Goal: Use online tool/utility: Utilize a website feature to perform a specific function

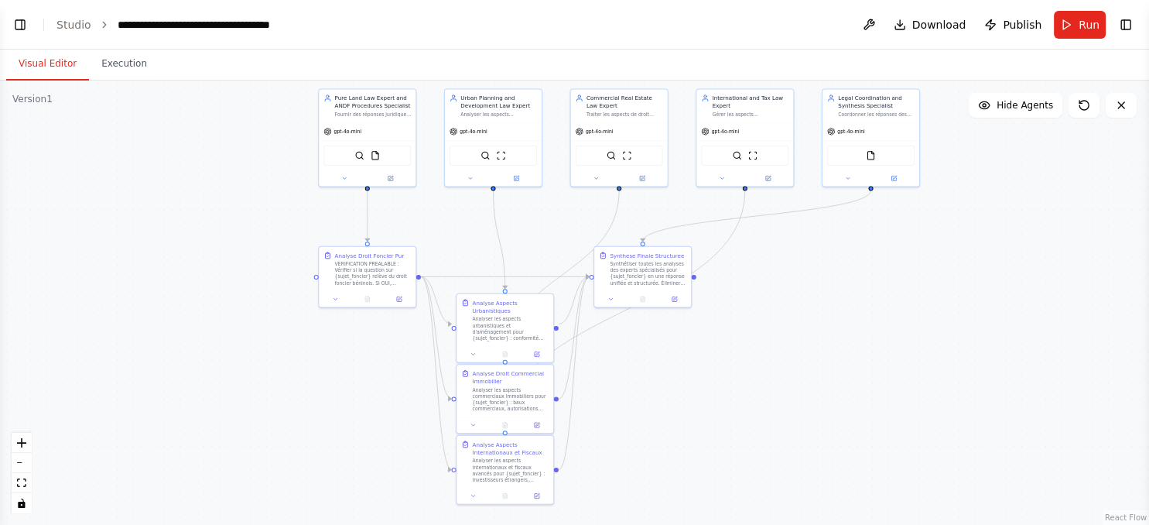
drag, startPoint x: 351, startPoint y: 219, endPoint x: 559, endPoint y: 215, distance: 207.4
click at [559, 215] on div ".deletable-edge-delete-btn { width: 20px; height: 20px; border: 0px solid #ffff…" at bounding box center [574, 302] width 1149 height 444
click at [1080, 29] on button "Run" at bounding box center [1080, 25] width 52 height 28
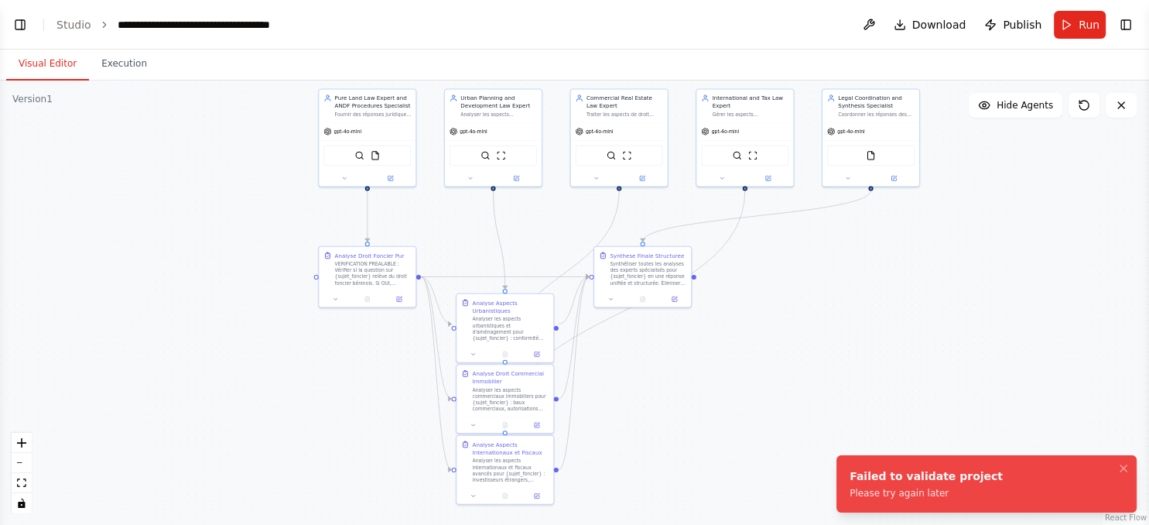
click at [977, 496] on li "Failed to validate project Please try again later" at bounding box center [986, 483] width 300 height 57
click at [17, 18] on button "Toggle Left Sidebar" at bounding box center [20, 25] width 22 height 22
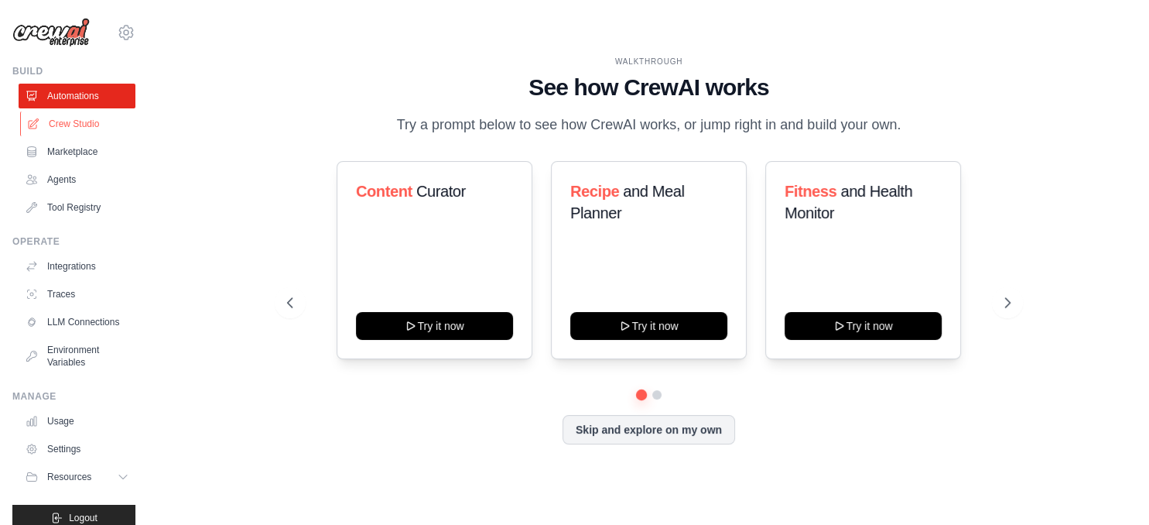
click at [46, 119] on link "Crew Studio" at bounding box center [78, 123] width 117 height 25
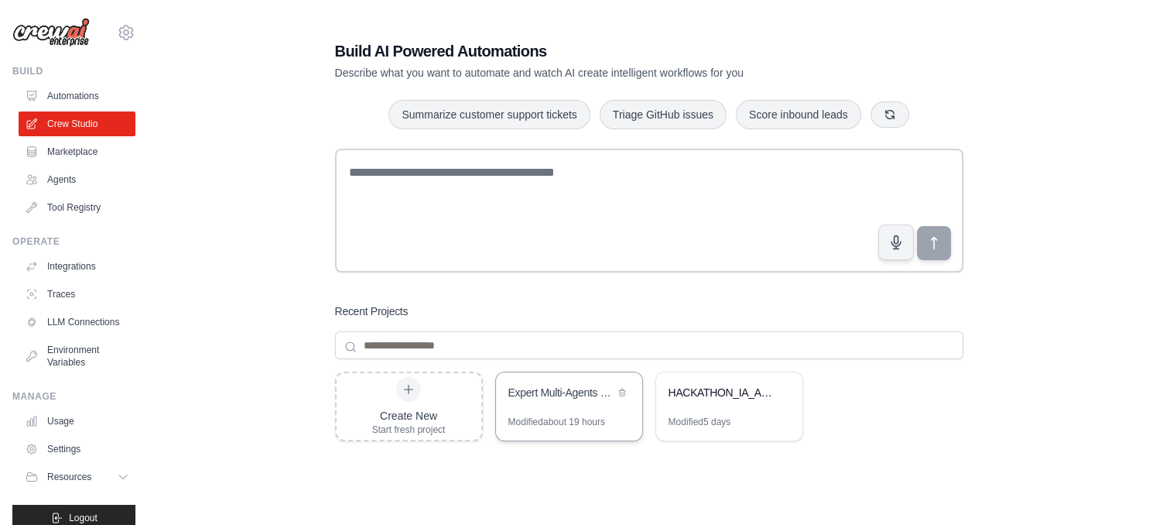
click at [585, 395] on div "Expert Multi-Agents Droit Foncier Benin" at bounding box center [561, 392] width 106 height 15
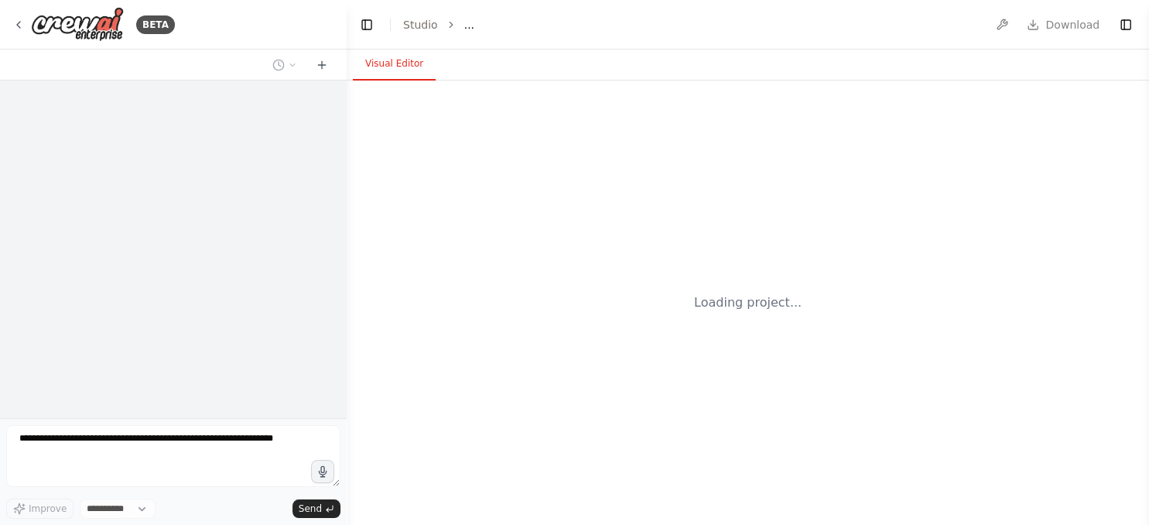
select select "****"
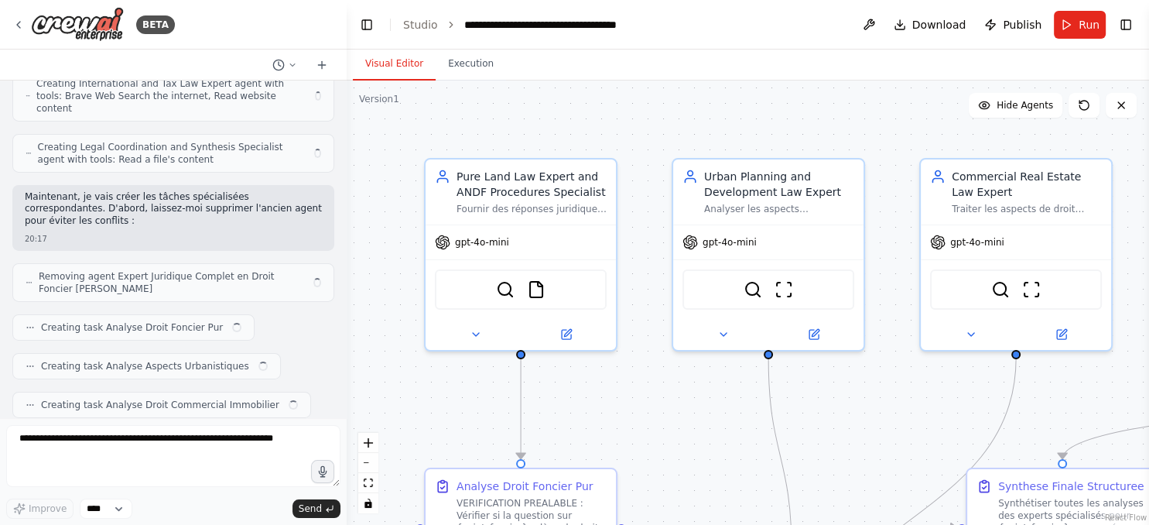
scroll to position [16572, 0]
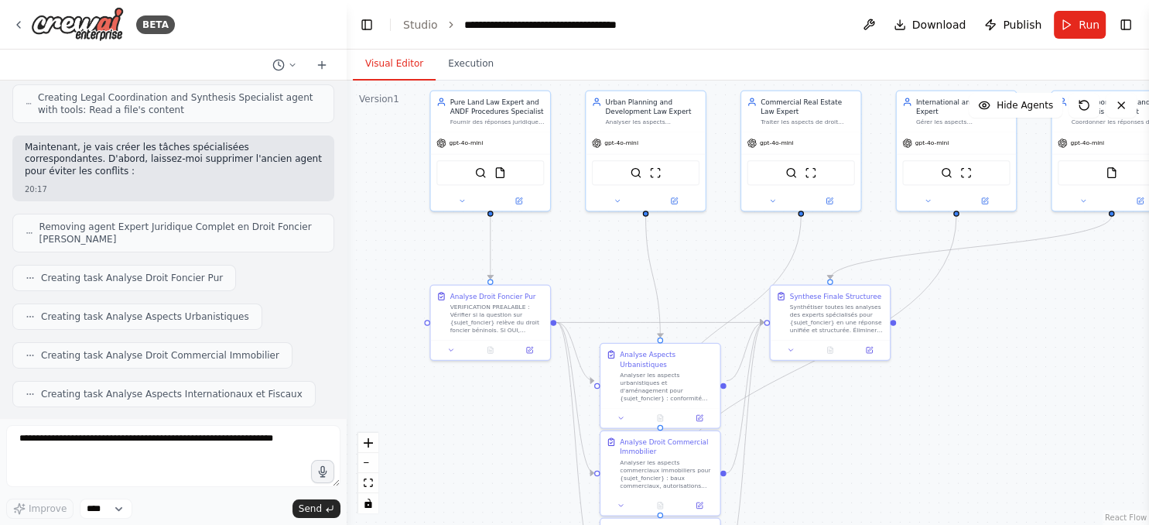
drag, startPoint x: 904, startPoint y: 467, endPoint x: 723, endPoint y: 275, distance: 263.8
click at [723, 275] on div ".deletable-edge-delete-btn { width: 20px; height: 20px; border: 0px solid #ffff…" at bounding box center [748, 302] width 802 height 444
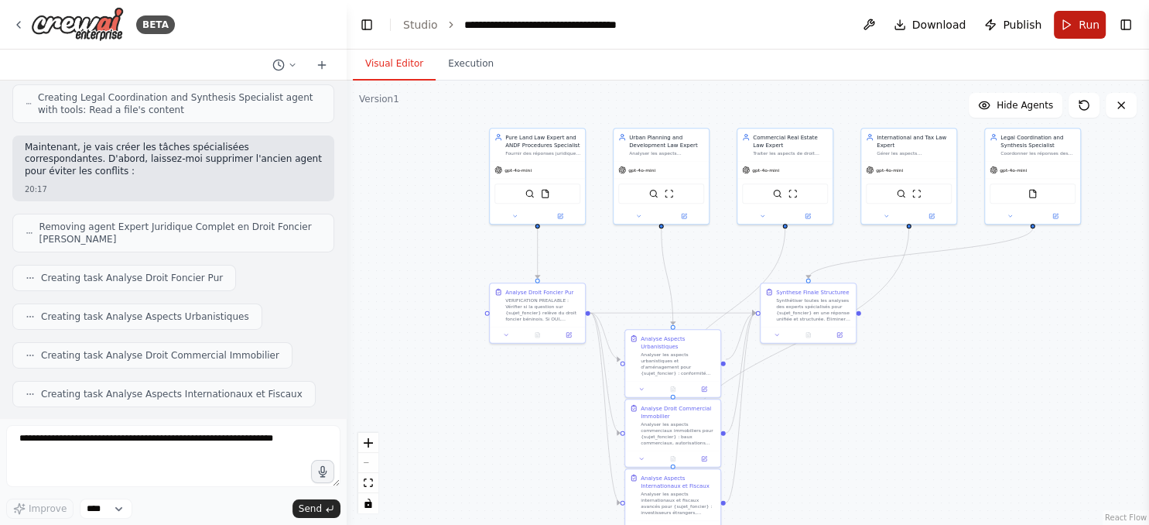
click at [1072, 21] on button "Run" at bounding box center [1080, 25] width 52 height 28
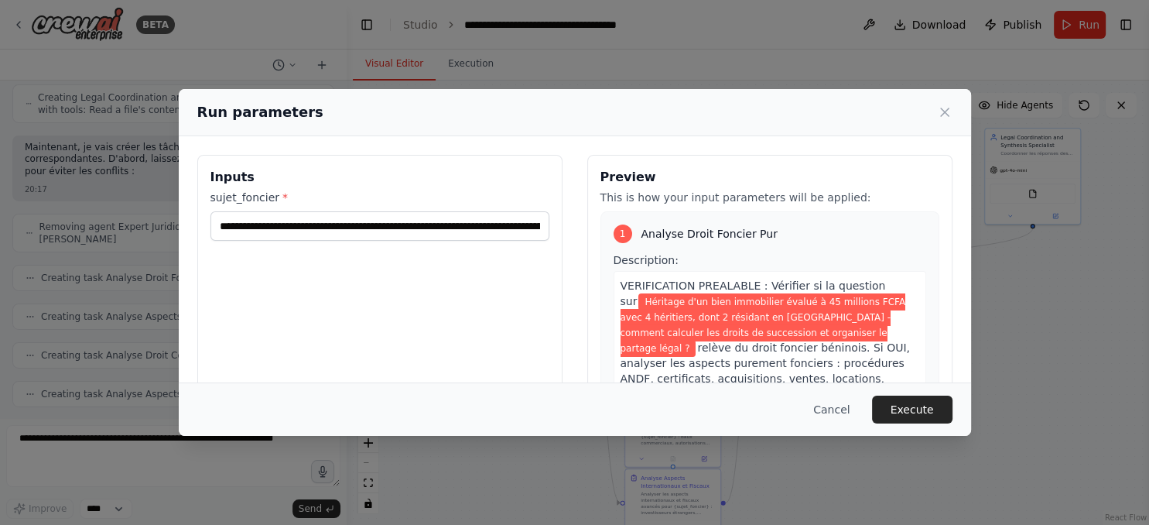
click at [945, 104] on div "Run parameters" at bounding box center [574, 112] width 755 height 22
click at [943, 109] on icon at bounding box center [944, 111] width 15 height 15
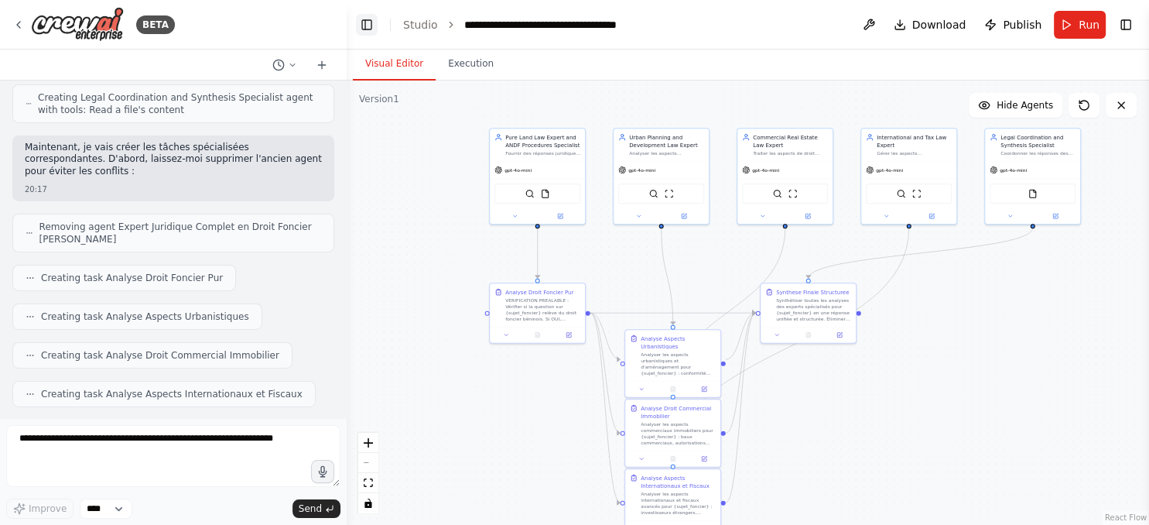
click at [374, 29] on button "Toggle Left Sidebar" at bounding box center [367, 25] width 22 height 22
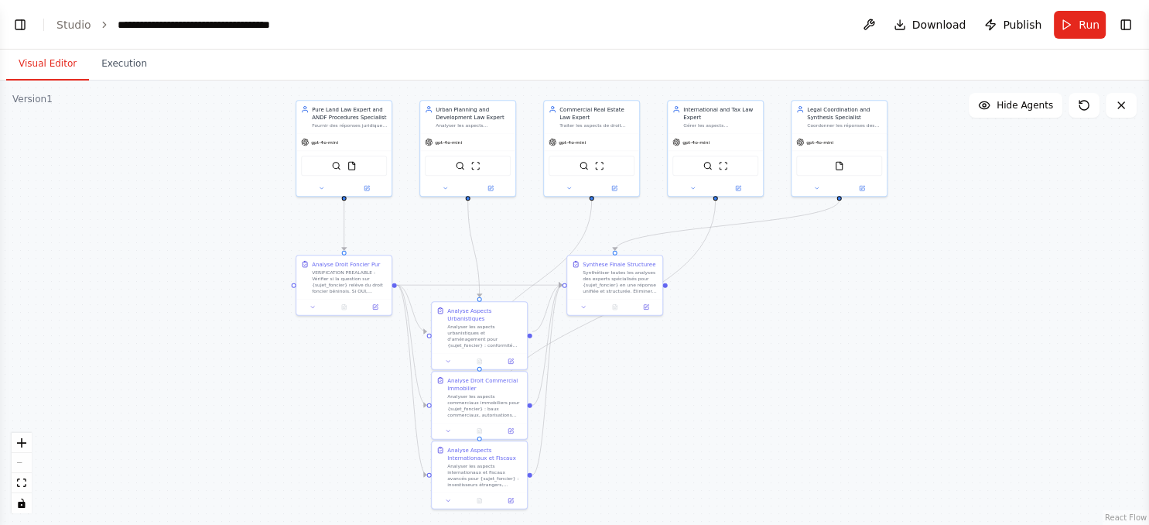
drag, startPoint x: 379, startPoint y: 258, endPoint x: 532, endPoint y: 231, distance: 155.7
click at [532, 231] on div ".deletable-edge-delete-btn { width: 20px; height: 20px; border: 0px solid #ffff…" at bounding box center [574, 302] width 1149 height 444
click at [1067, 32] on button "Run" at bounding box center [1080, 25] width 52 height 28
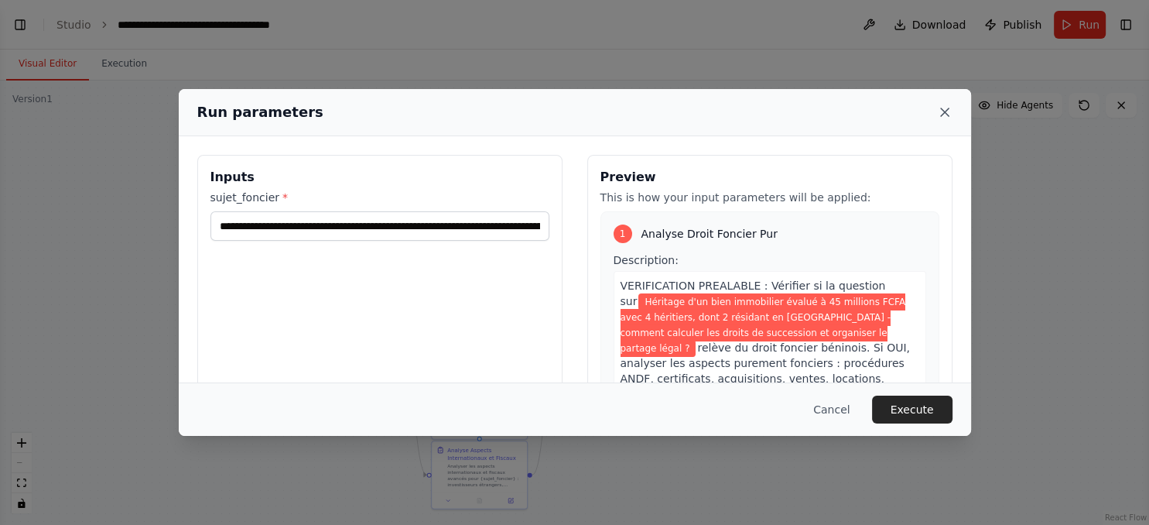
click at [942, 110] on icon at bounding box center [945, 112] width 8 height 8
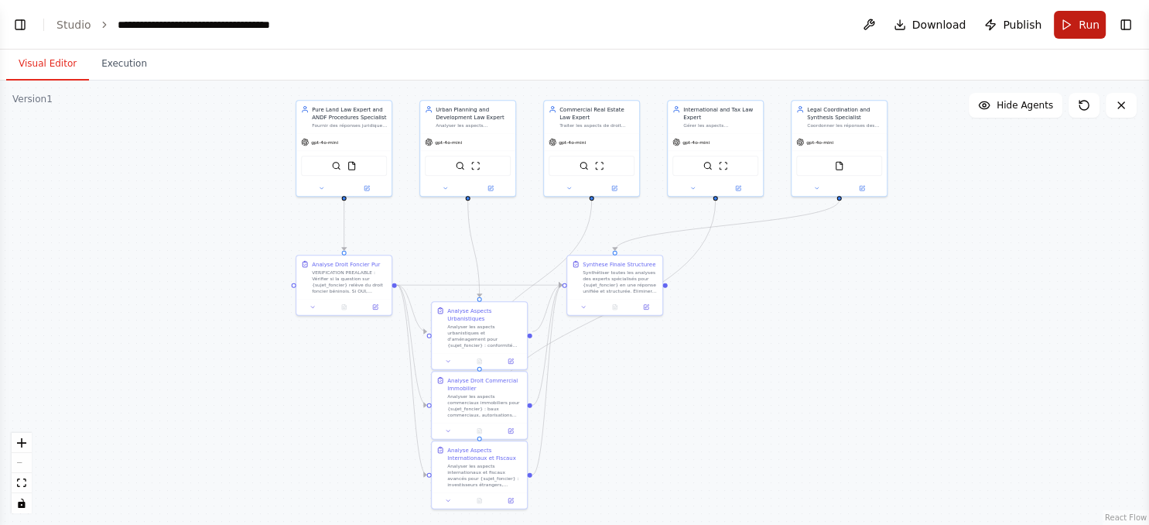
click at [1068, 23] on button "Run" at bounding box center [1080, 25] width 52 height 28
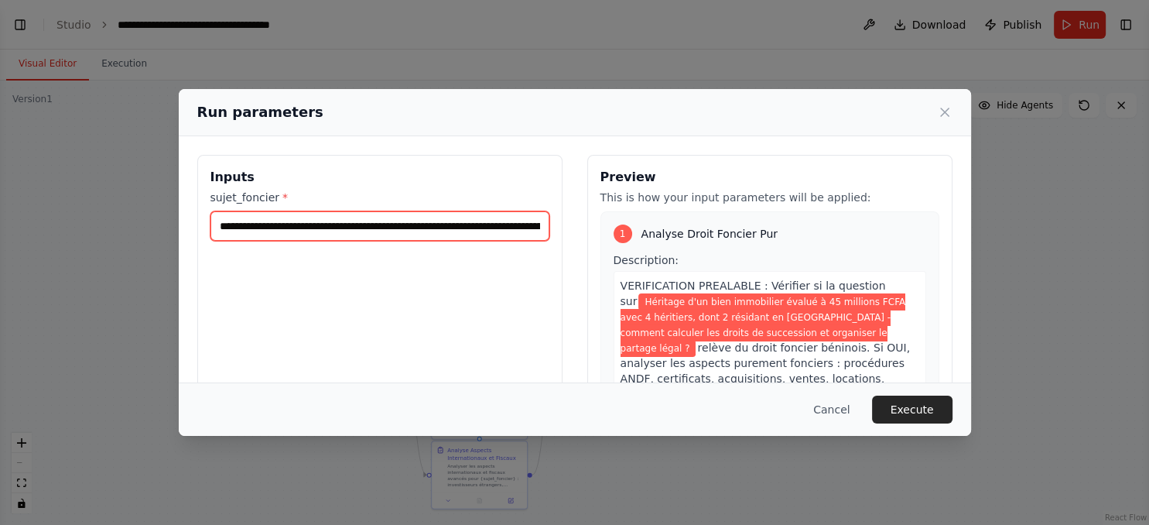
click at [519, 224] on input "**********" at bounding box center [379, 225] width 339 height 29
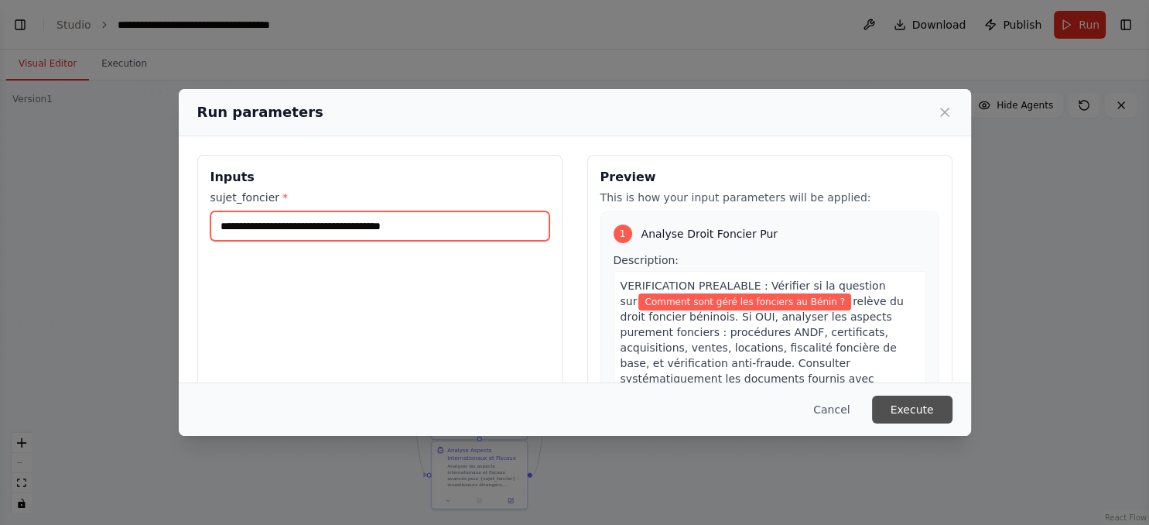
type input "**********"
click at [905, 409] on button "Execute" at bounding box center [912, 409] width 80 height 28
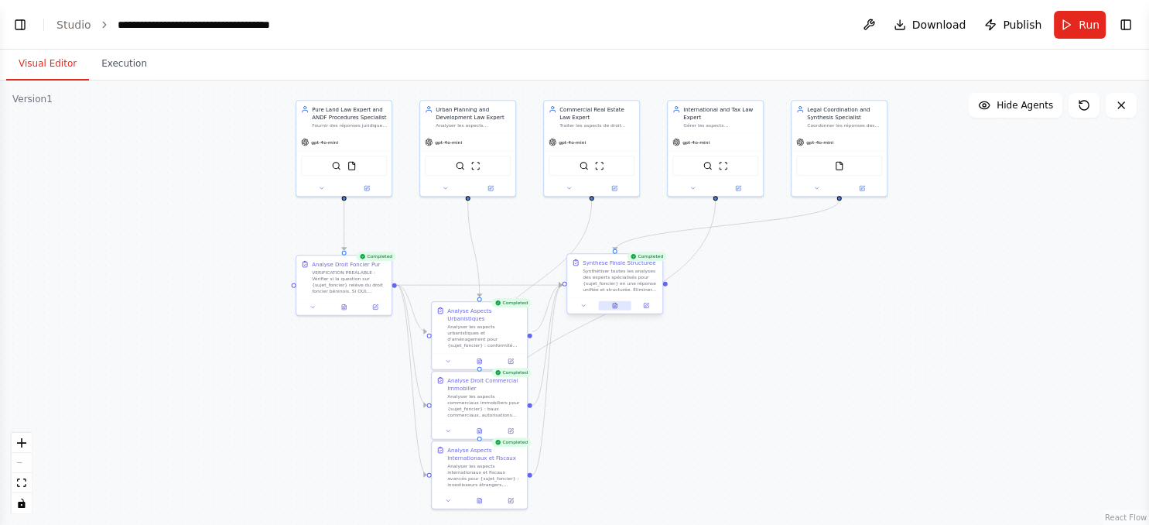
click at [614, 308] on button at bounding box center [614, 305] width 32 height 9
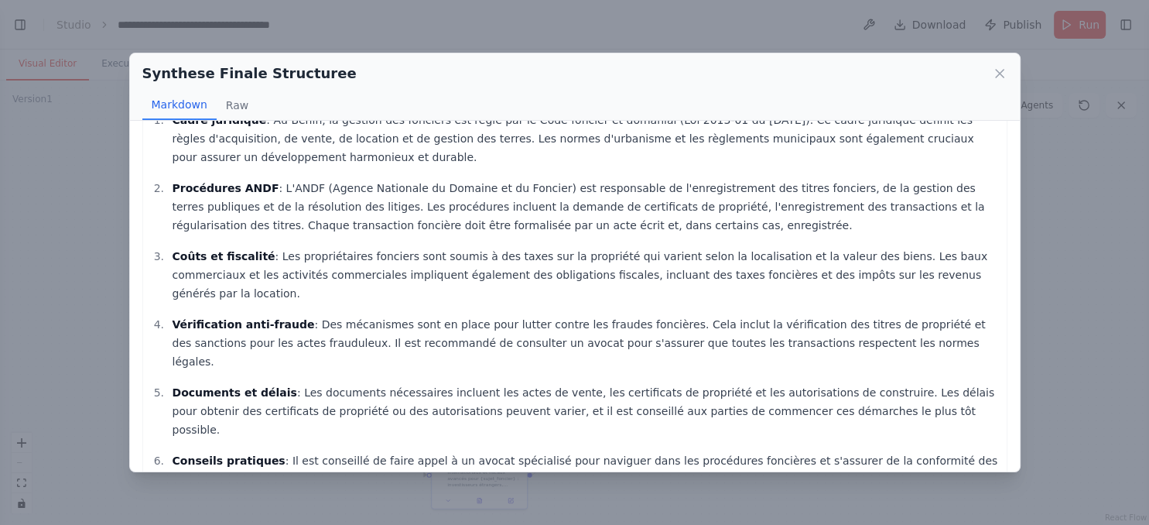
scroll to position [0, 0]
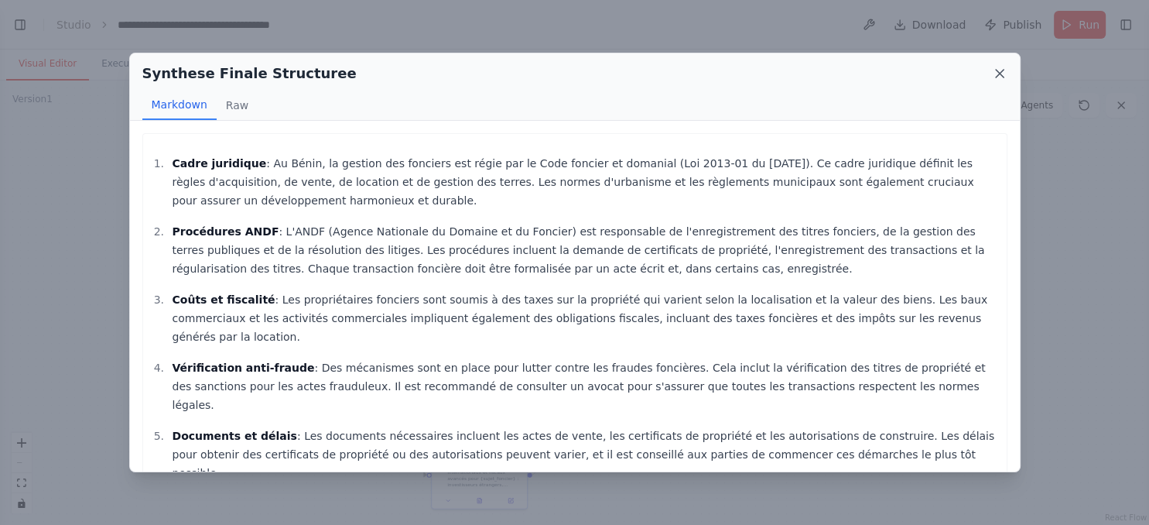
click at [997, 70] on icon at bounding box center [999, 73] width 15 height 15
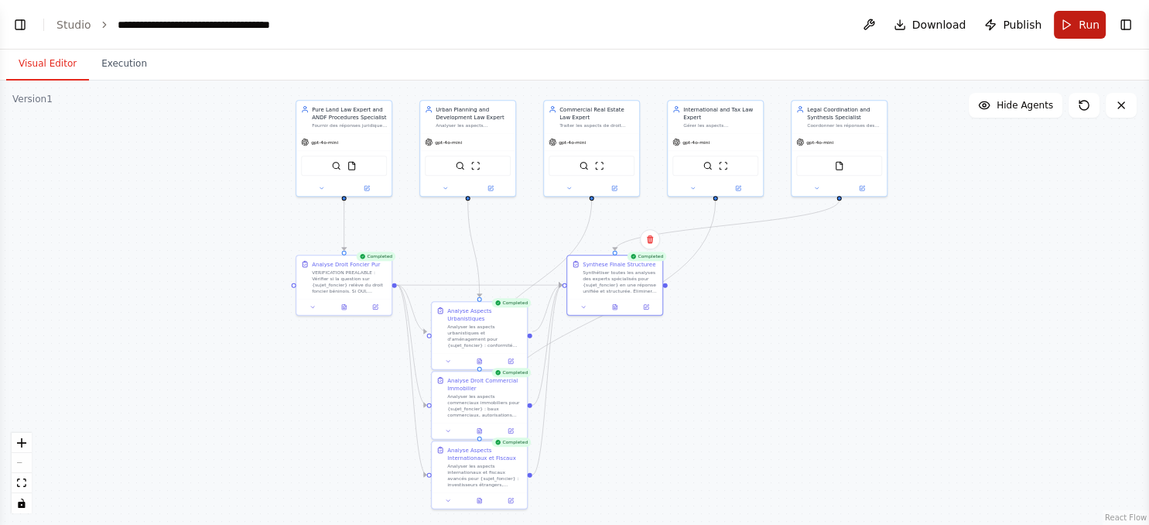
click at [1066, 24] on button "Run" at bounding box center [1080, 25] width 52 height 28
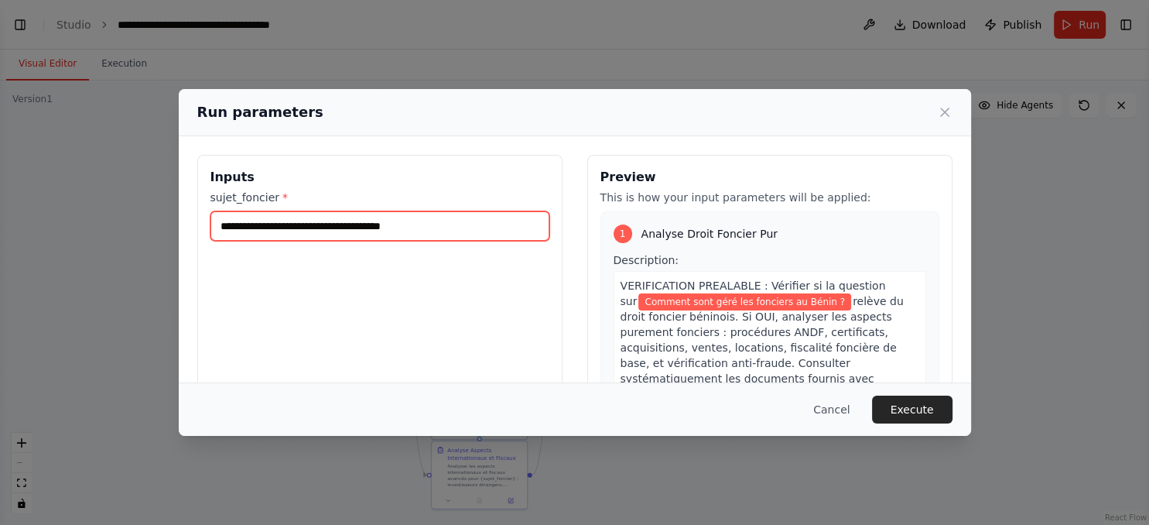
click at [436, 230] on input "**********" at bounding box center [379, 225] width 339 height 29
type input "**********"
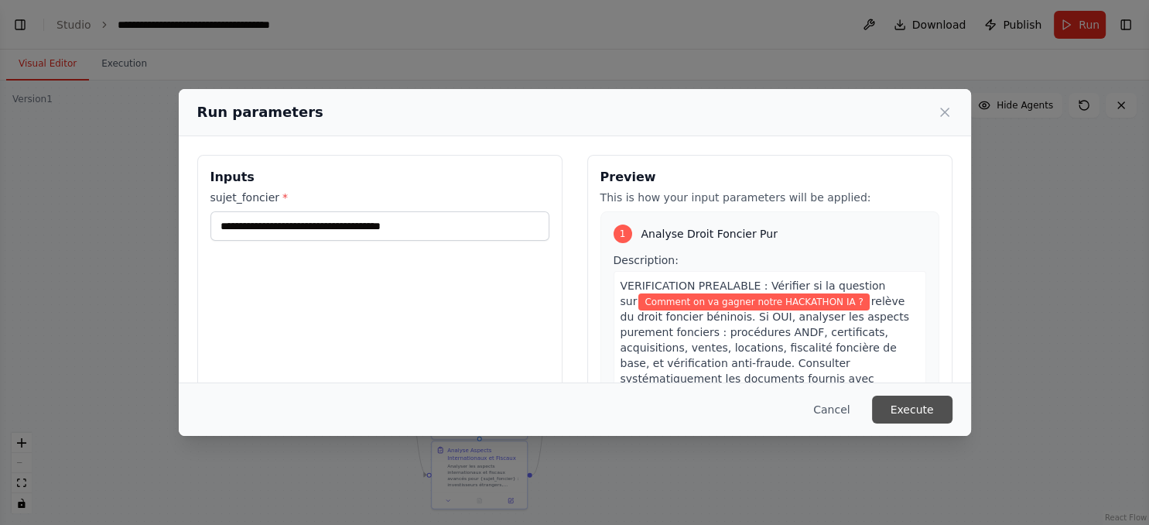
click at [921, 418] on button "Execute" at bounding box center [912, 409] width 80 height 28
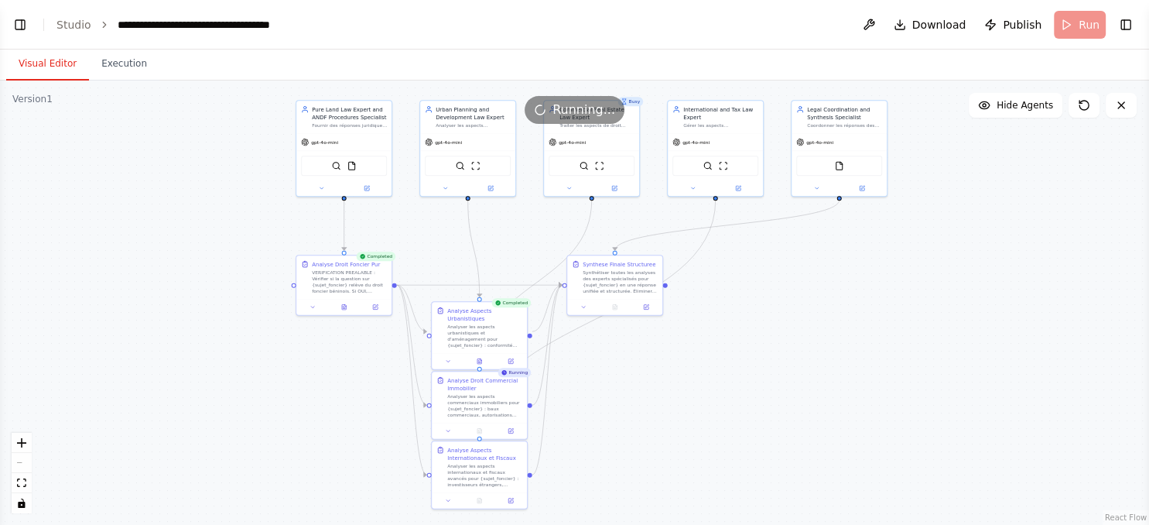
scroll to position [16646, 0]
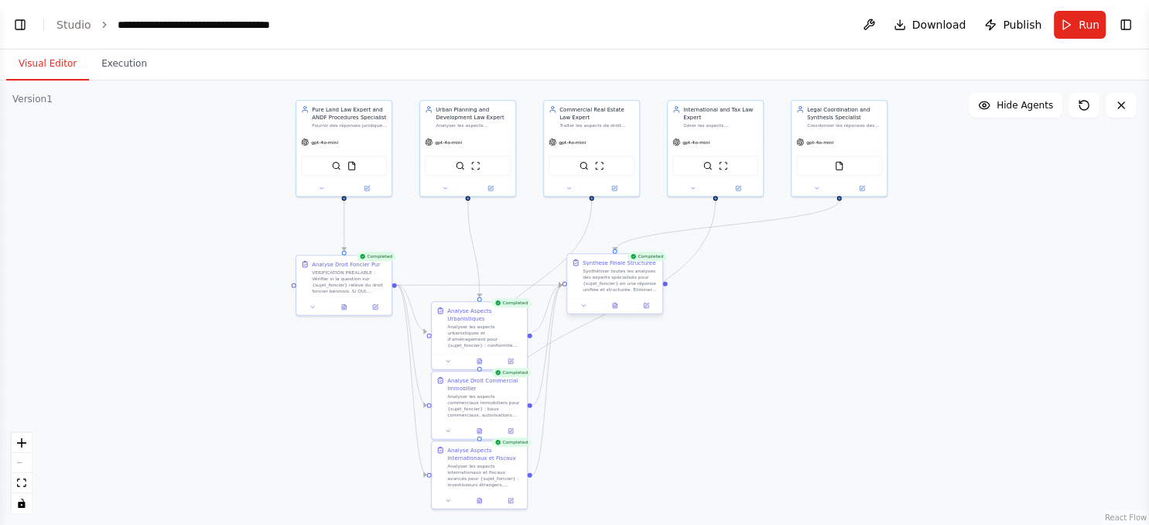
click at [618, 310] on div at bounding box center [614, 305] width 95 height 16
click at [615, 306] on icon at bounding box center [615, 306] width 2 height 0
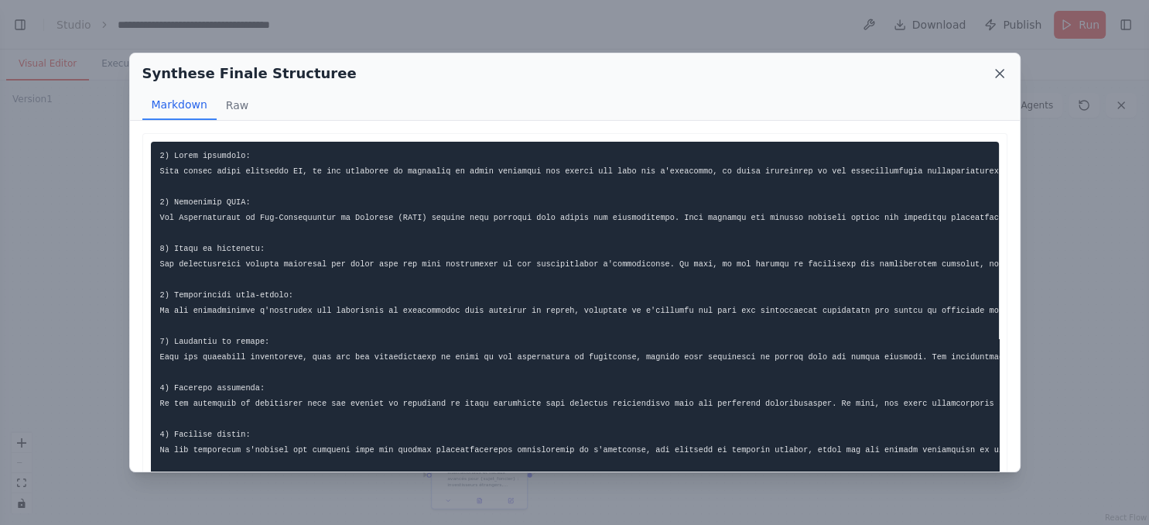
click at [999, 71] on icon at bounding box center [999, 73] width 15 height 15
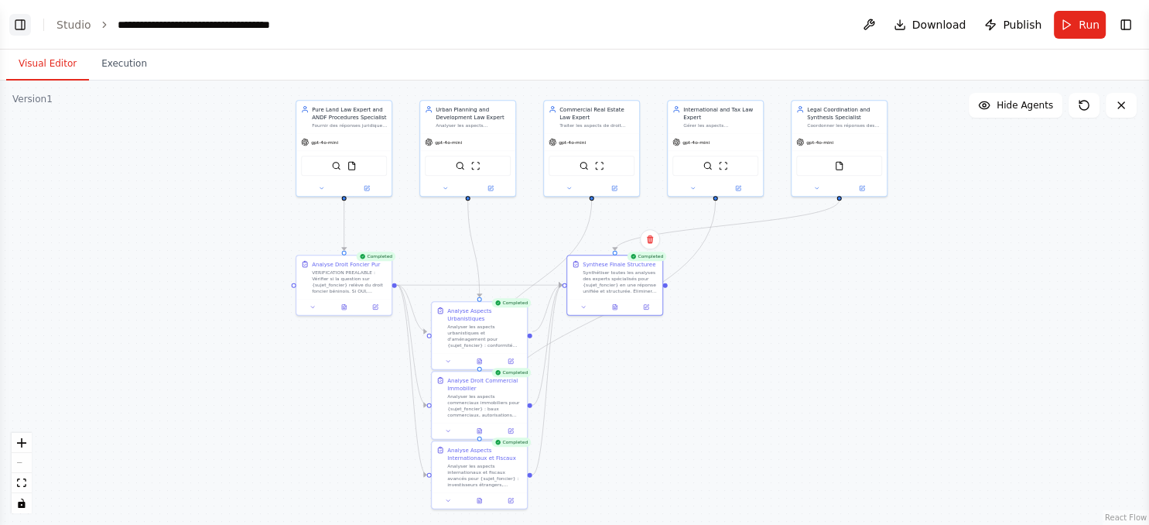
click at [22, 28] on button "Toggle Left Sidebar" at bounding box center [20, 25] width 22 height 22
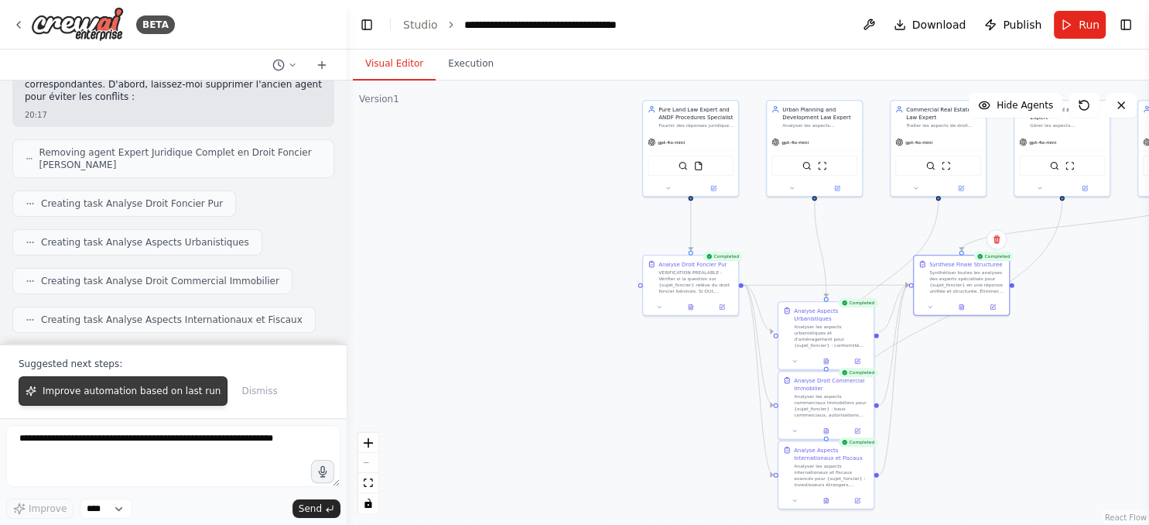
click at [101, 394] on span "Improve automation based on last run" at bounding box center [132, 391] width 178 height 12
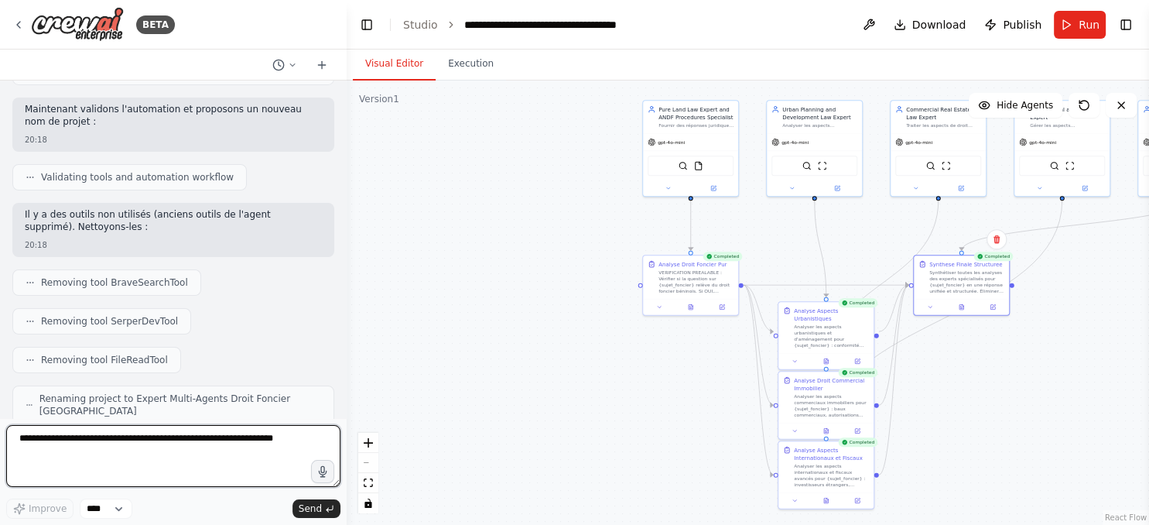
scroll to position [17045, 0]
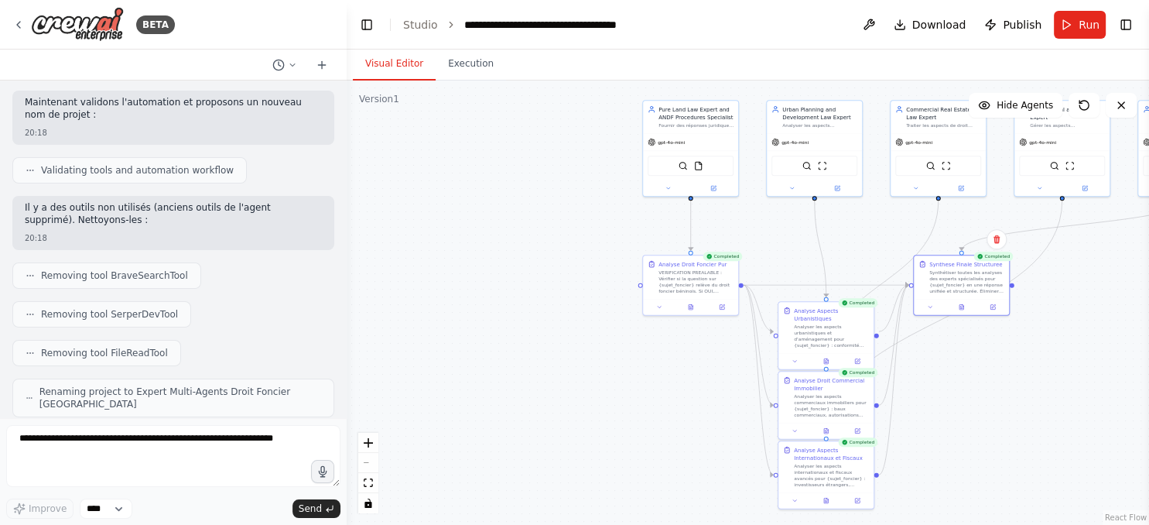
drag, startPoint x: 39, startPoint y: 316, endPoint x: 214, endPoint y: 311, distance: 174.9
copy li "Rejette poliment les questions hors-sujet"
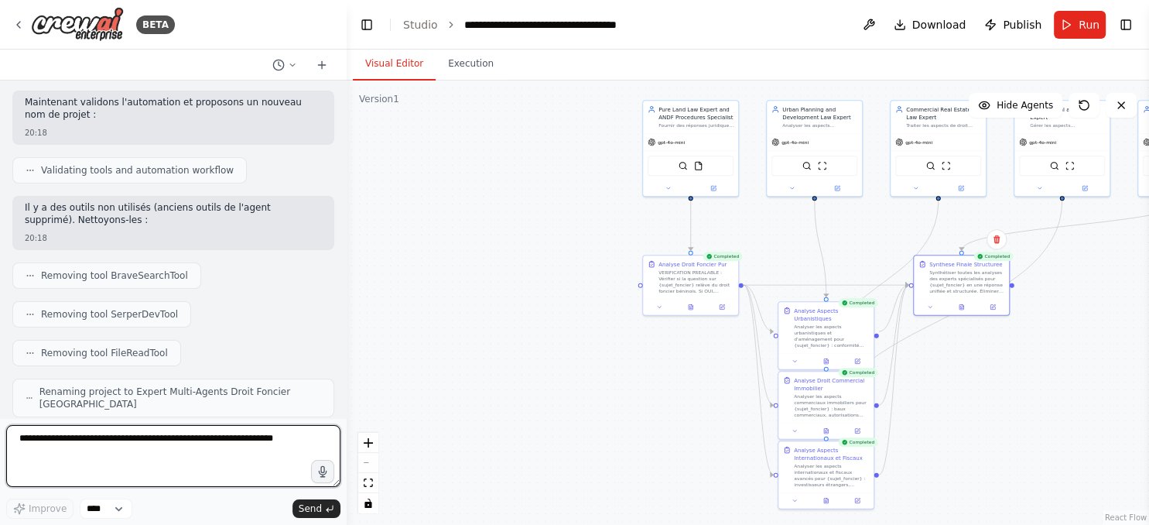
click at [121, 446] on textarea at bounding box center [173, 456] width 334 height 62
paste textarea "**********"
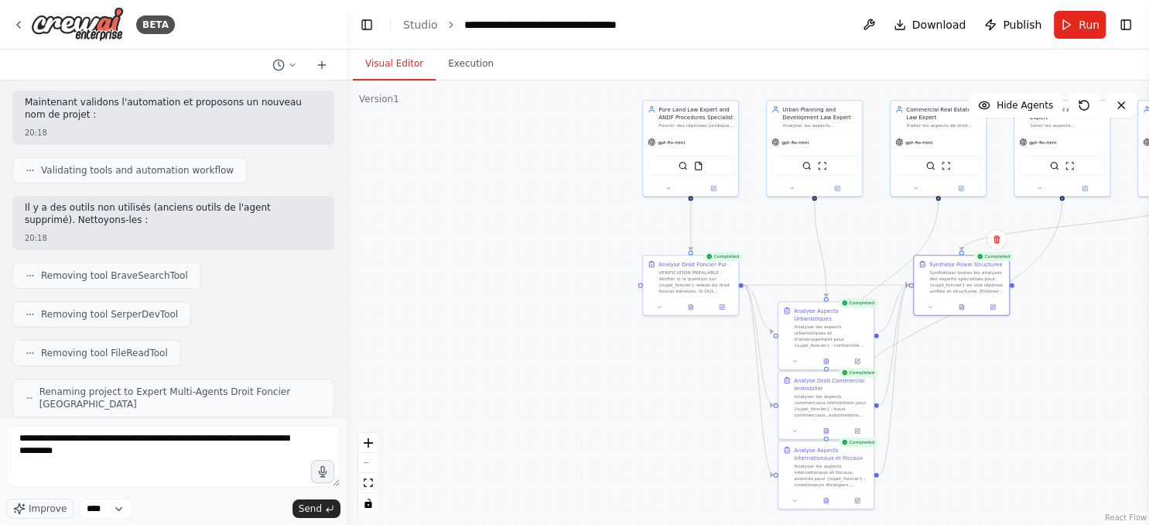
drag, startPoint x: 37, startPoint y: 302, endPoint x: 263, endPoint y: 301, distance: 225.9
copy li "Vérifie si la question concerne le droit foncier béninois"
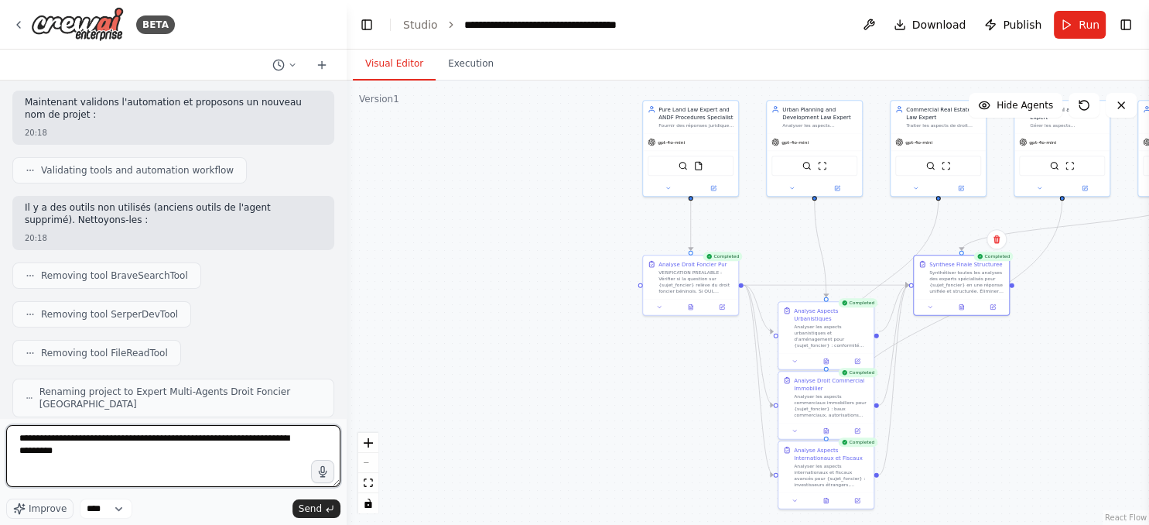
click at [19, 447] on textarea "**********" at bounding box center [173, 456] width 334 height 62
paste textarea "**********"
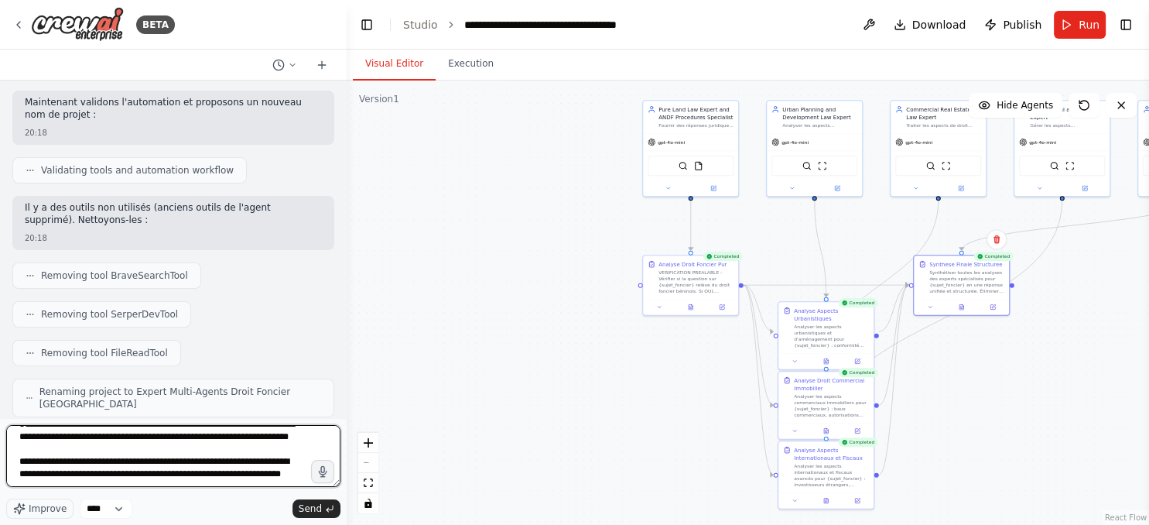
scroll to position [32, 0]
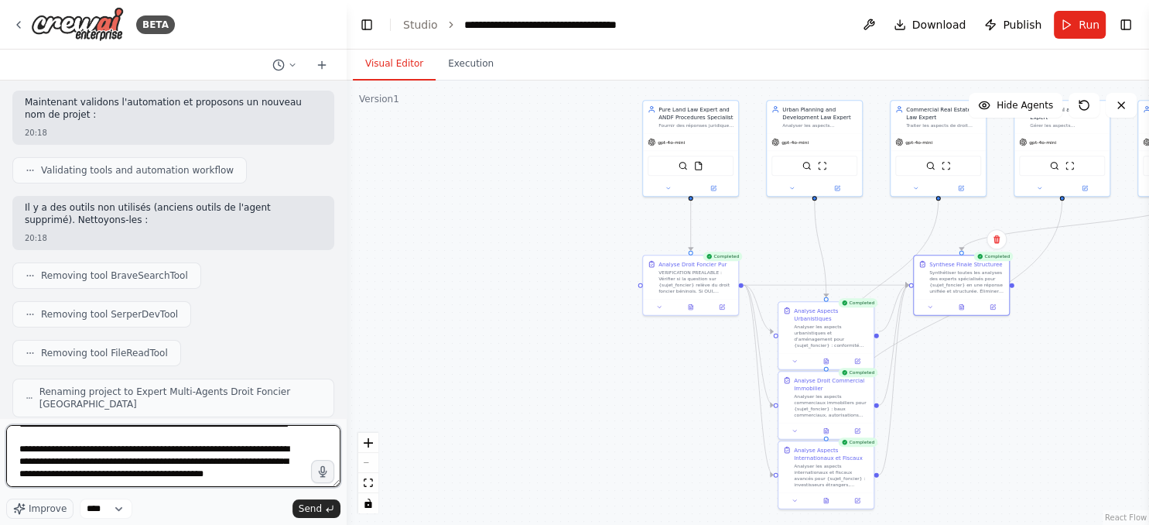
click at [196, 487] on textarea "**********" at bounding box center [173, 456] width 334 height 62
type textarea "**********"
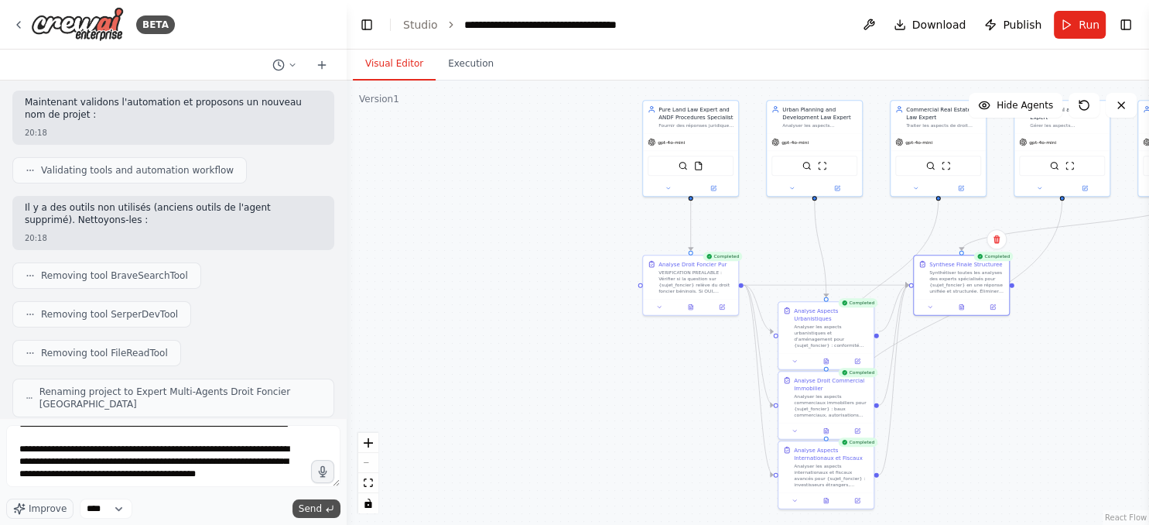
click at [317, 506] on span "Send" at bounding box center [310, 508] width 23 height 12
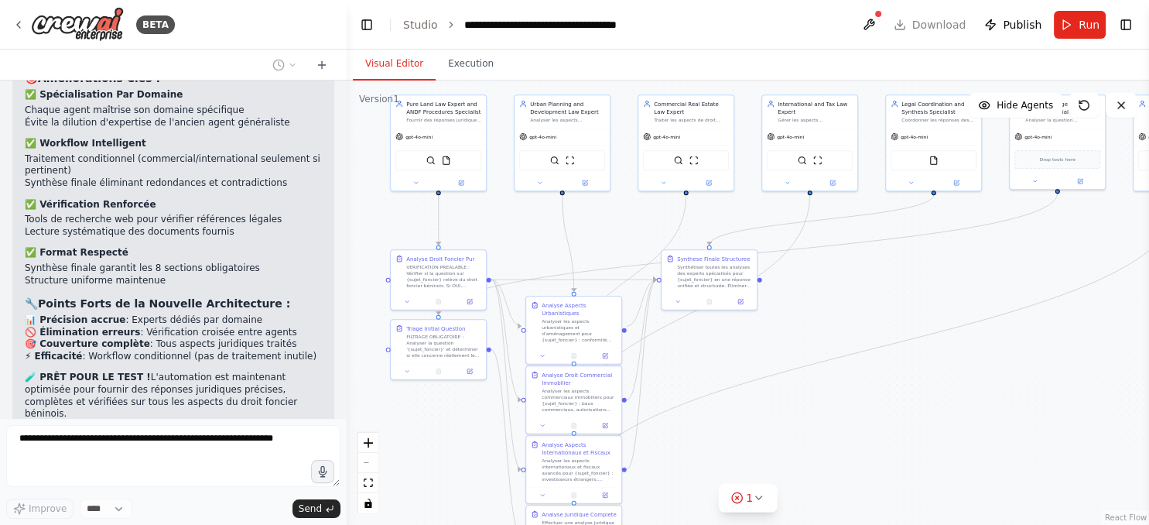
scroll to position [17860, 0]
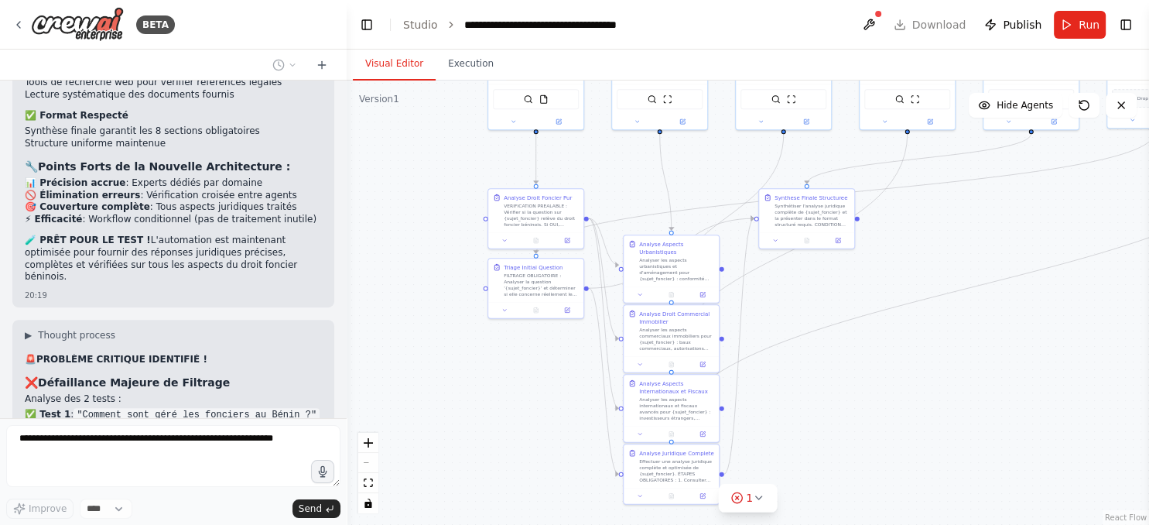
drag, startPoint x: 1061, startPoint y: 296, endPoint x: 905, endPoint y: 231, distance: 169.3
click at [905, 231] on div ".deletable-edge-delete-btn { width: 20px; height: 20px; border: 0px solid #ffff…" at bounding box center [748, 302] width 802 height 444
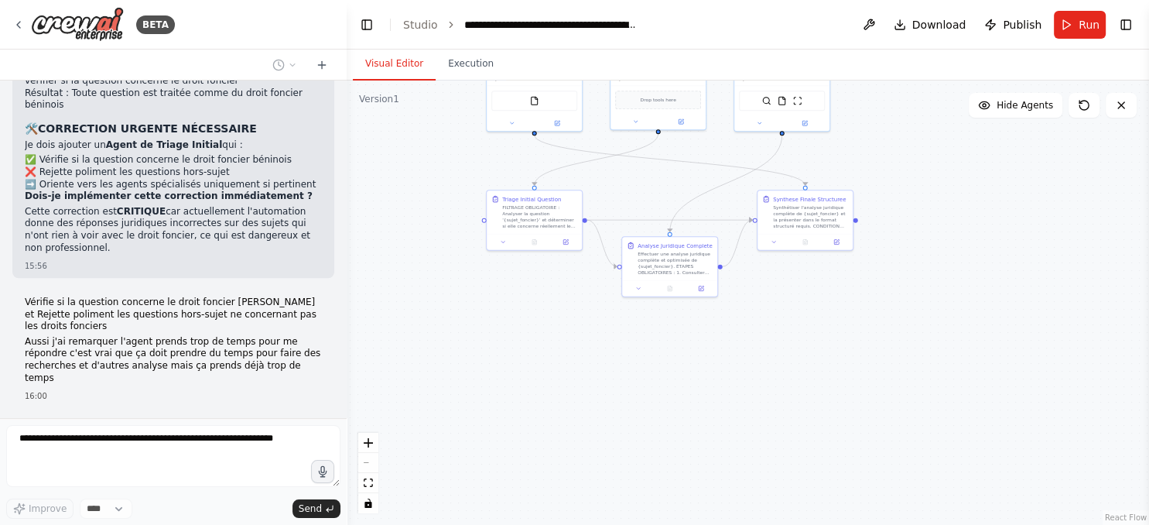
scroll to position [18484, 0]
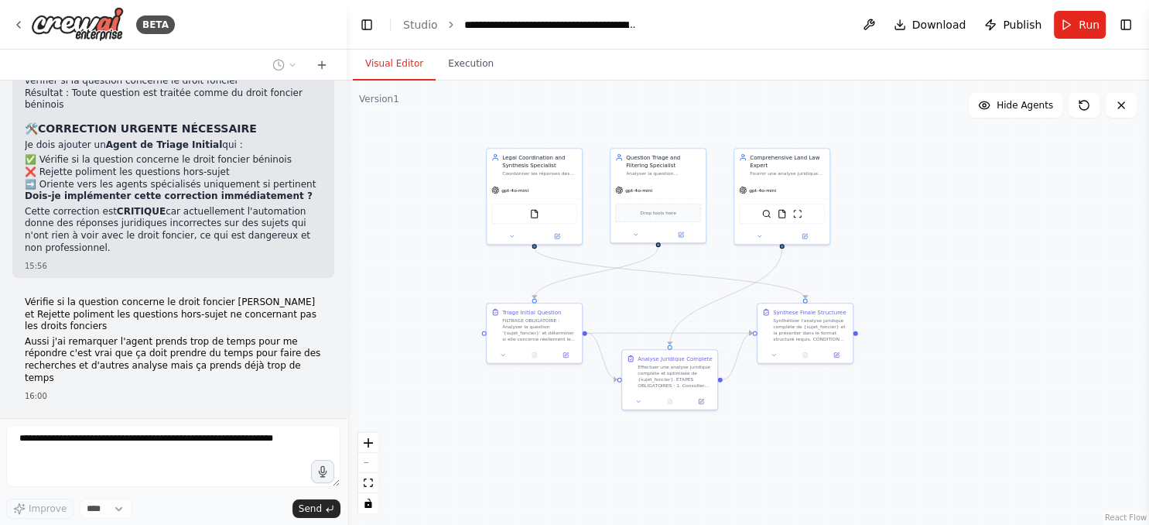
drag, startPoint x: 491, startPoint y: 149, endPoint x: 491, endPoint y: 262, distance: 113.0
click at [491, 262] on div ".deletable-edge-delete-btn { width: 20px; height: 20px; border: 0px solid #ffff…" at bounding box center [748, 302] width 802 height 444
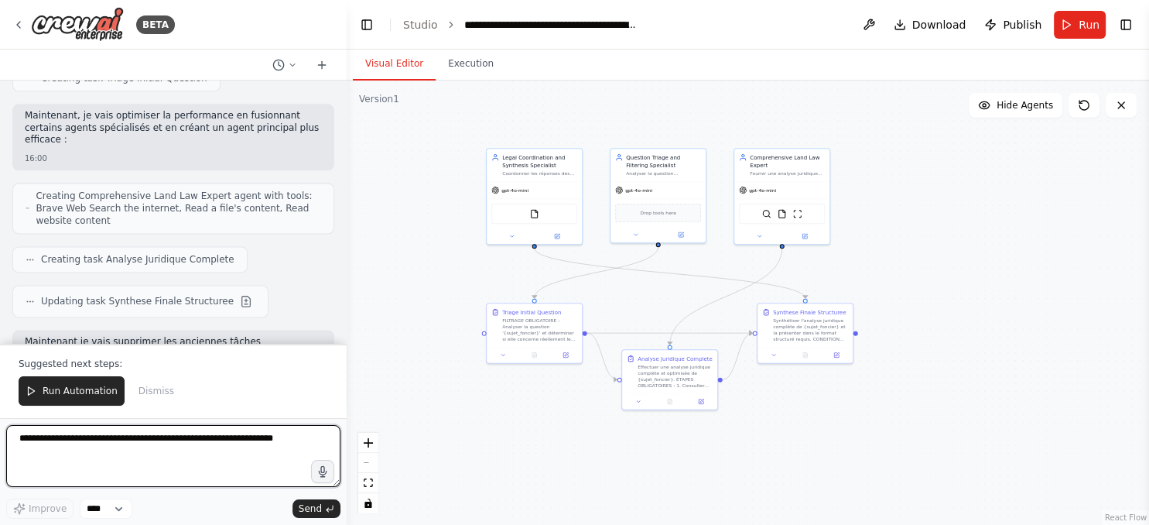
scroll to position [19294, 0]
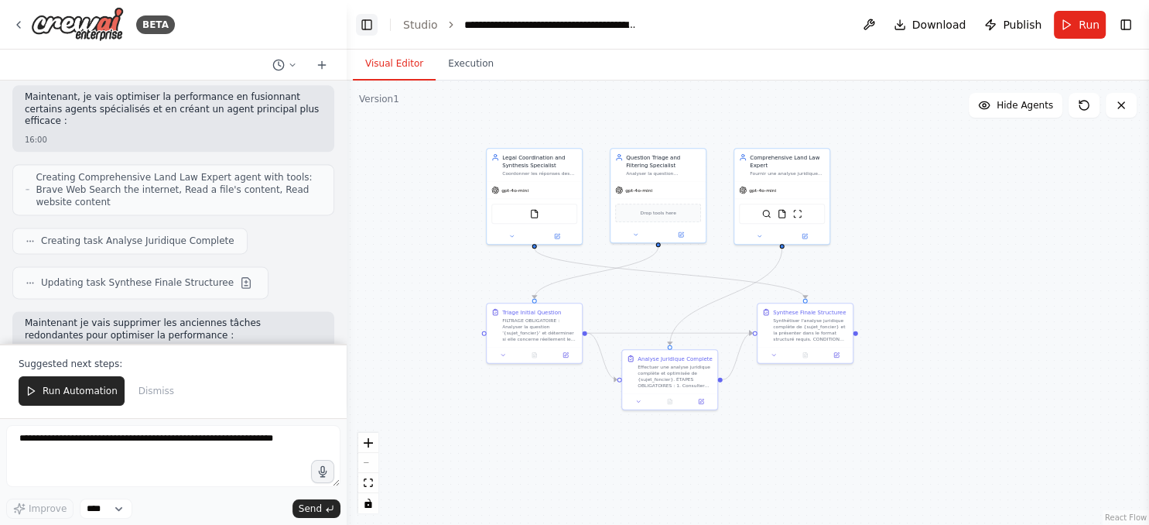
click at [369, 25] on button "Toggle Left Sidebar" at bounding box center [367, 25] width 22 height 22
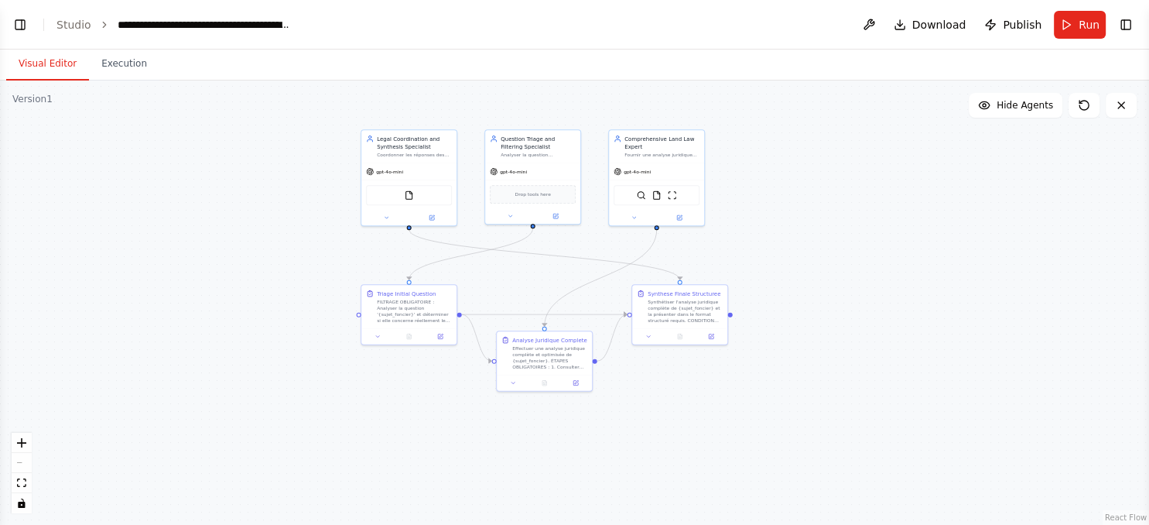
drag, startPoint x: 300, startPoint y: 305, endPoint x: 521, endPoint y: 286, distance: 222.0
click at [521, 286] on div ".deletable-edge-delete-btn { width: 20px; height: 20px; border: 0px solid #ffff…" at bounding box center [574, 302] width 1149 height 444
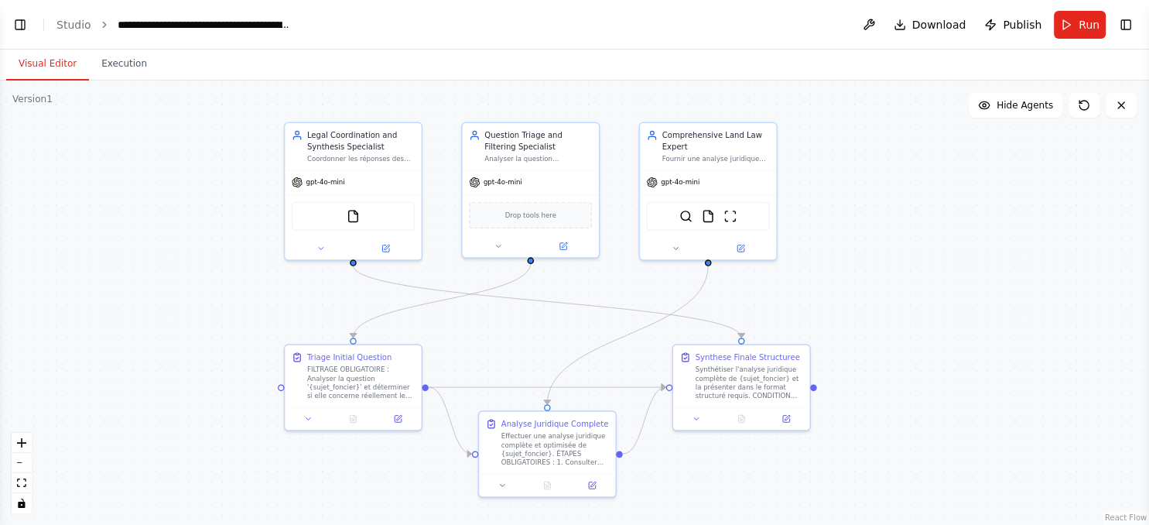
drag, startPoint x: 531, startPoint y: 266, endPoint x: 528, endPoint y: 317, distance: 51.2
click at [528, 317] on div ".deletable-edge-delete-btn { width: 20px; height: 20px; border: 0px solid #ffff…" at bounding box center [574, 302] width 1149 height 444
click at [1075, 23] on button "Run" at bounding box center [1080, 25] width 52 height 28
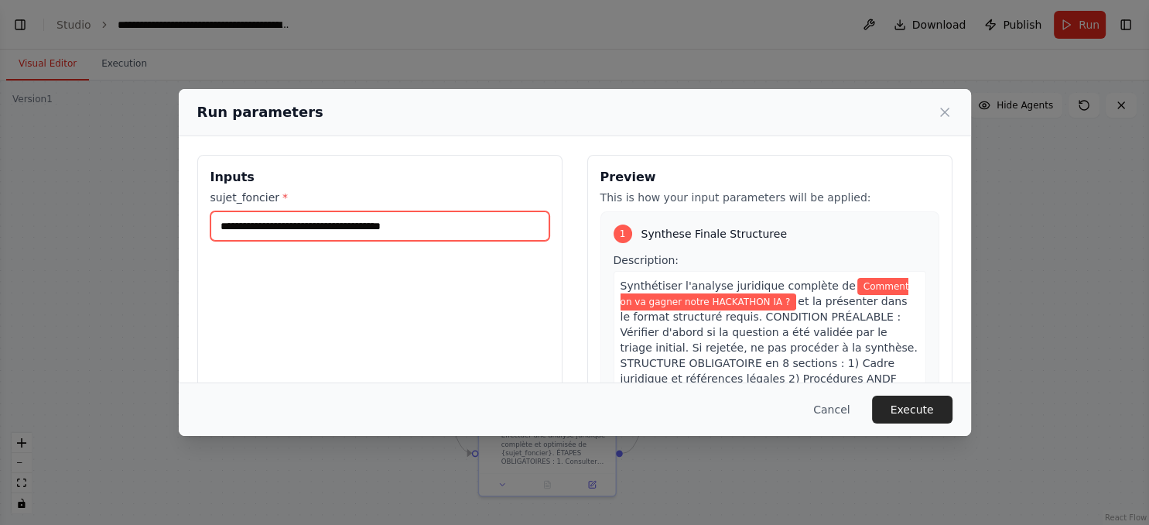
click at [449, 231] on input "**********" at bounding box center [379, 225] width 339 height 29
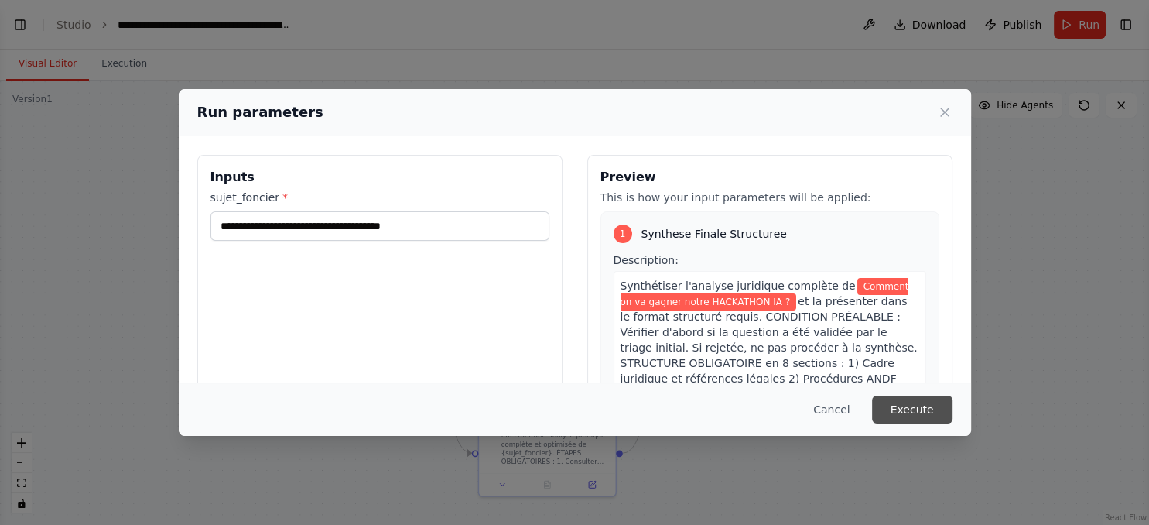
click at [911, 398] on button "Execute" at bounding box center [912, 409] width 80 height 28
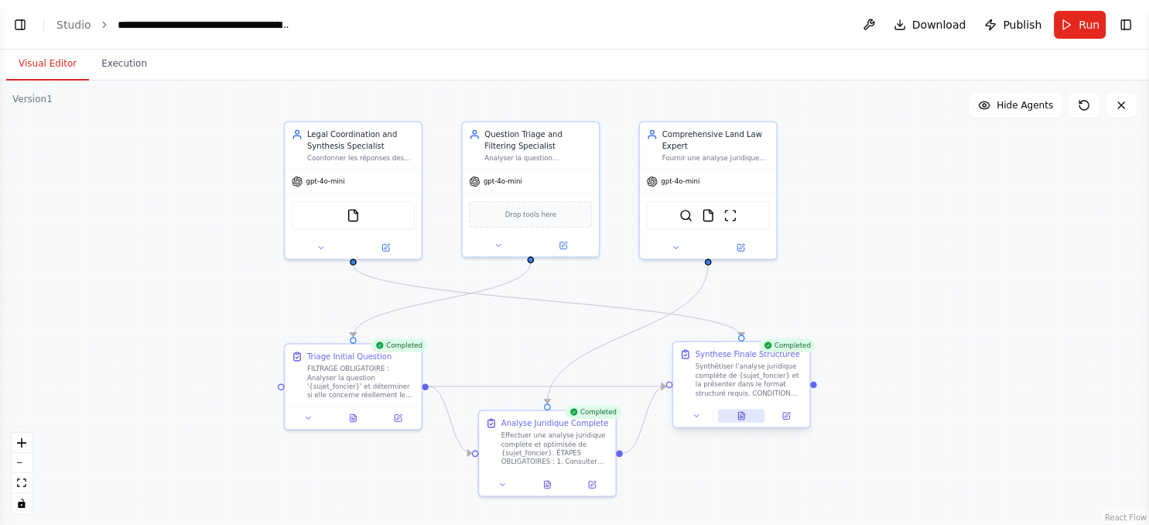
click at [740, 413] on icon at bounding box center [741, 416] width 6 height 8
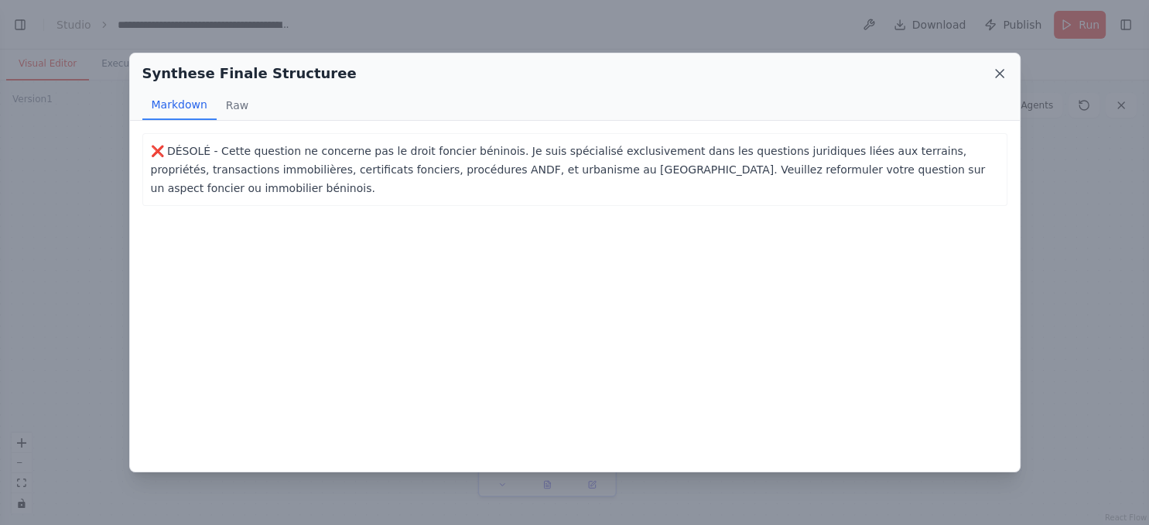
click at [995, 71] on icon at bounding box center [999, 73] width 15 height 15
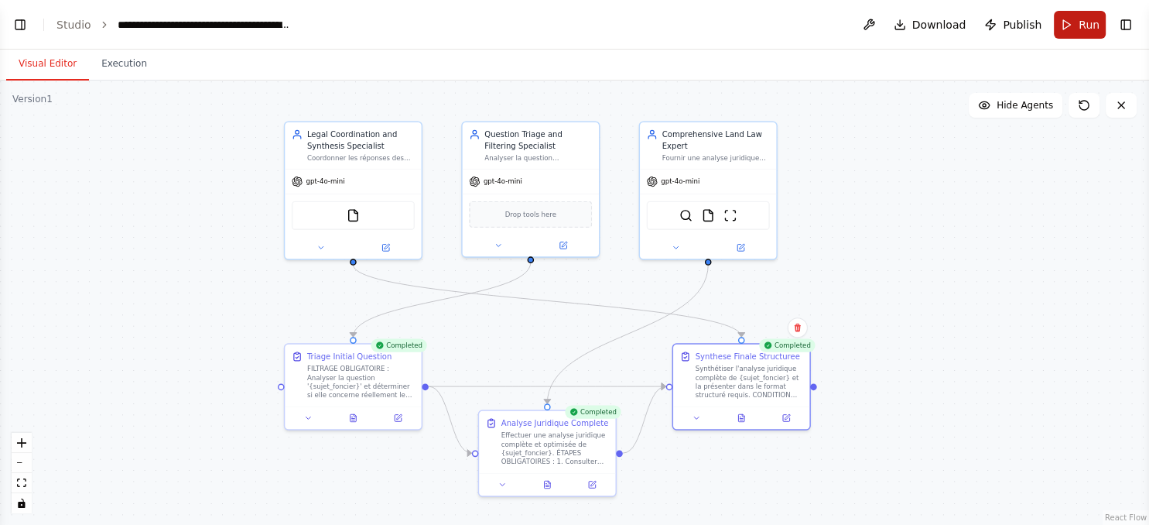
click at [1072, 19] on button "Run" at bounding box center [1080, 25] width 52 height 28
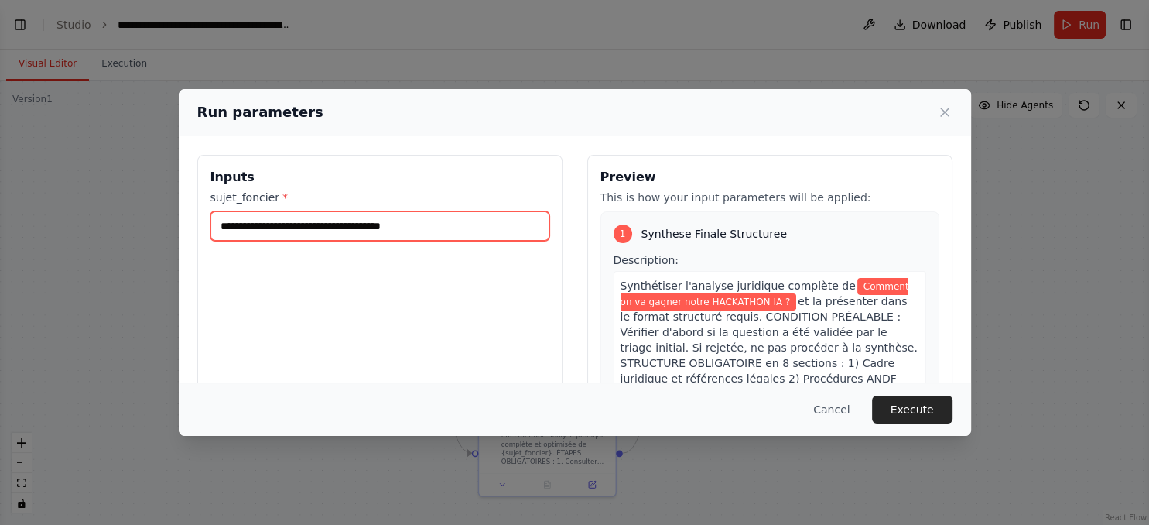
click at [469, 225] on input "**********" at bounding box center [379, 225] width 339 height 29
type input "**********"
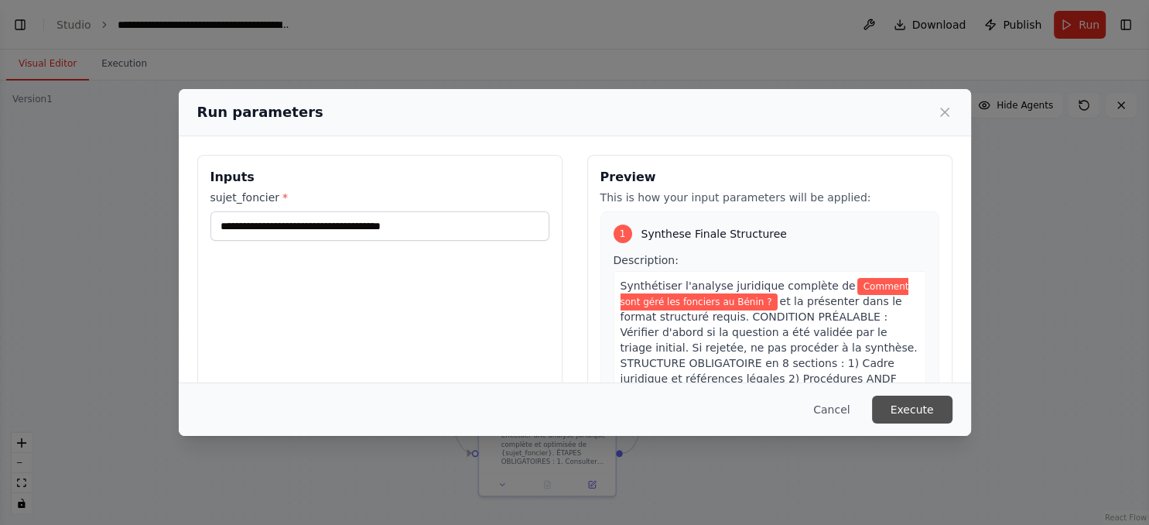
click at [914, 407] on button "Execute" at bounding box center [912, 409] width 80 height 28
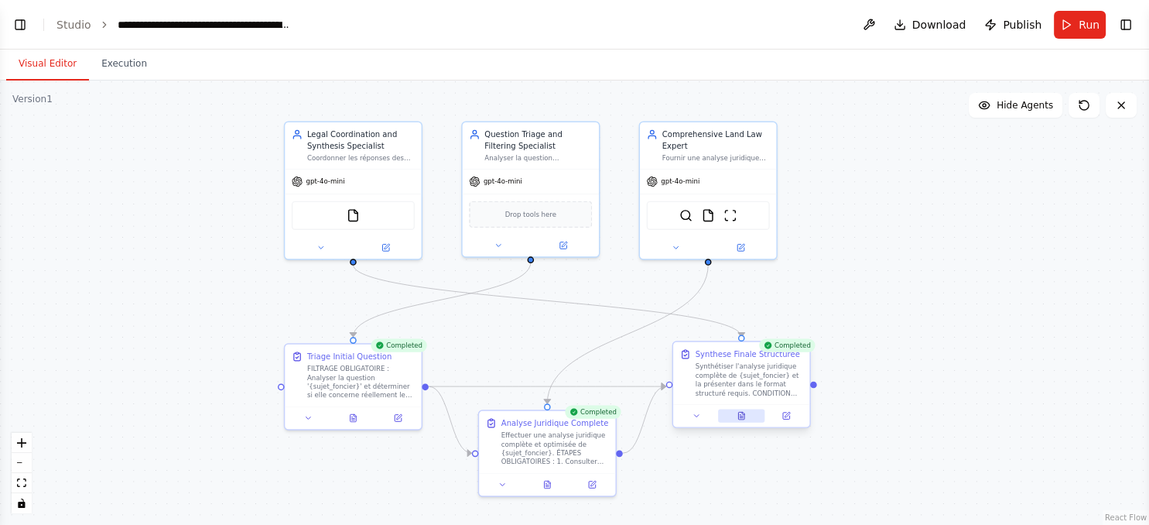
click at [738, 416] on icon at bounding box center [741, 416] width 6 height 8
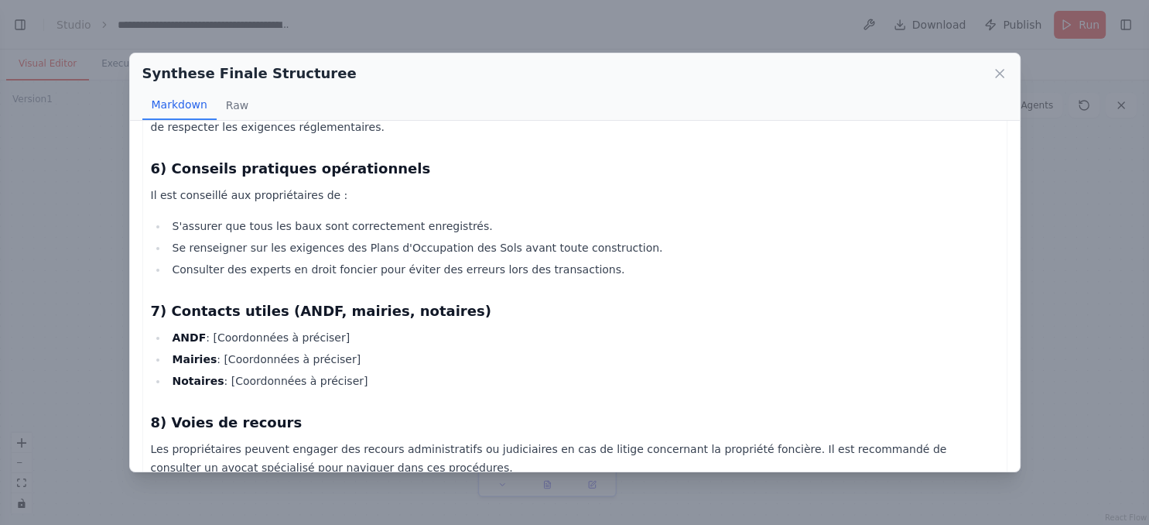
scroll to position [561, 0]
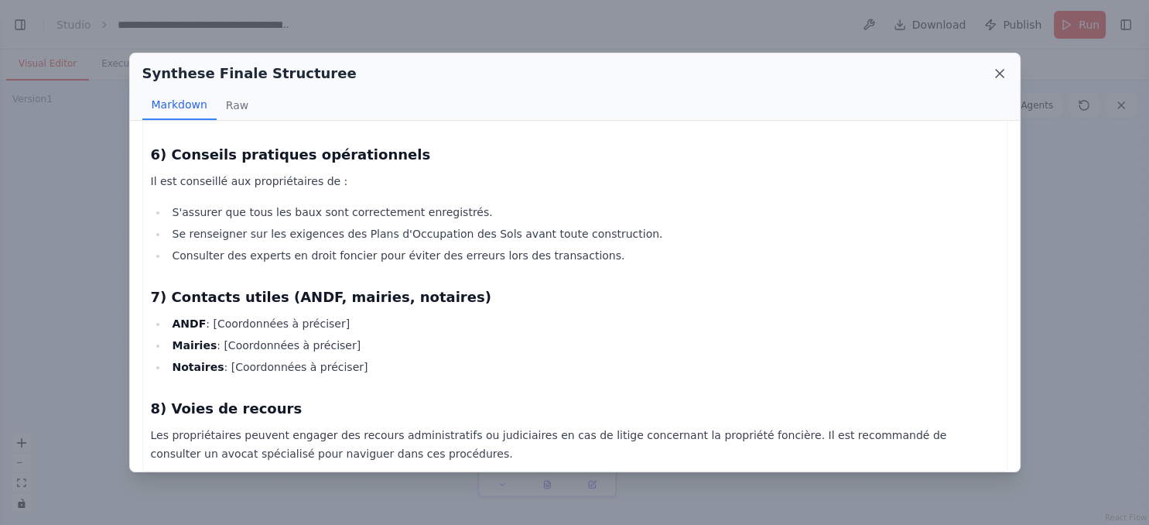
click at [996, 67] on icon at bounding box center [999, 73] width 15 height 15
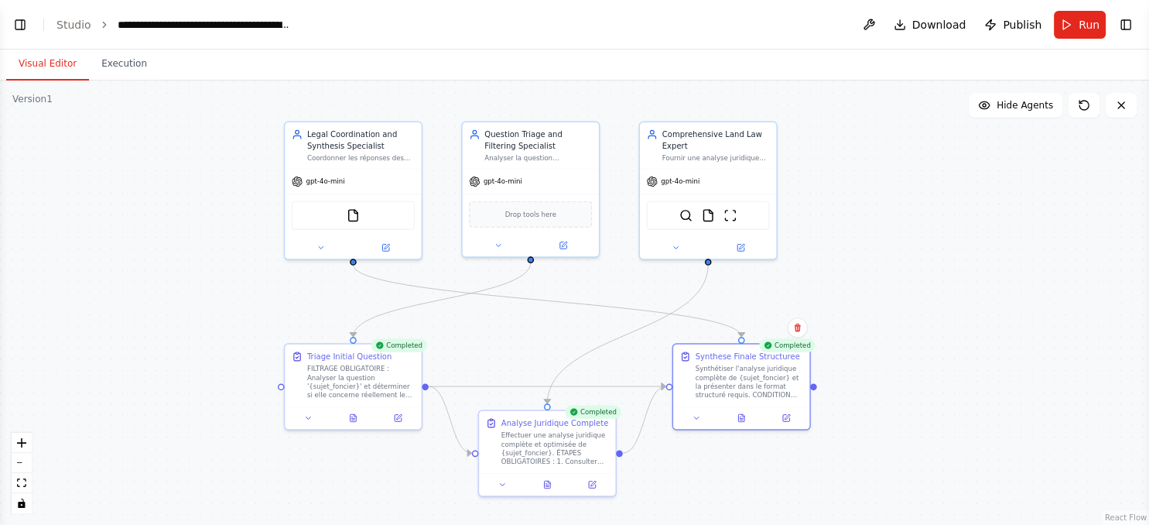
scroll to position [19294, 0]
click at [77, 28] on link "Studio" at bounding box center [73, 25] width 35 height 12
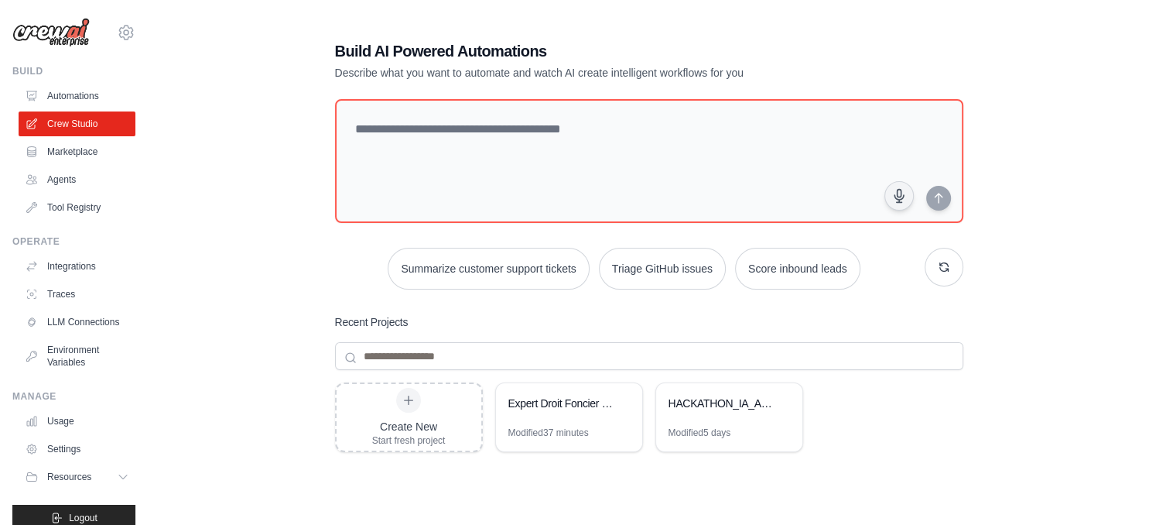
click at [1027, 260] on div "Build AI Powered Automations Describe what you want to automate and watch AI cr…" at bounding box center [648, 334] width 951 height 639
click at [685, 412] on div "HACKATHON_IA_ASIN" at bounding box center [729, 404] width 146 height 43
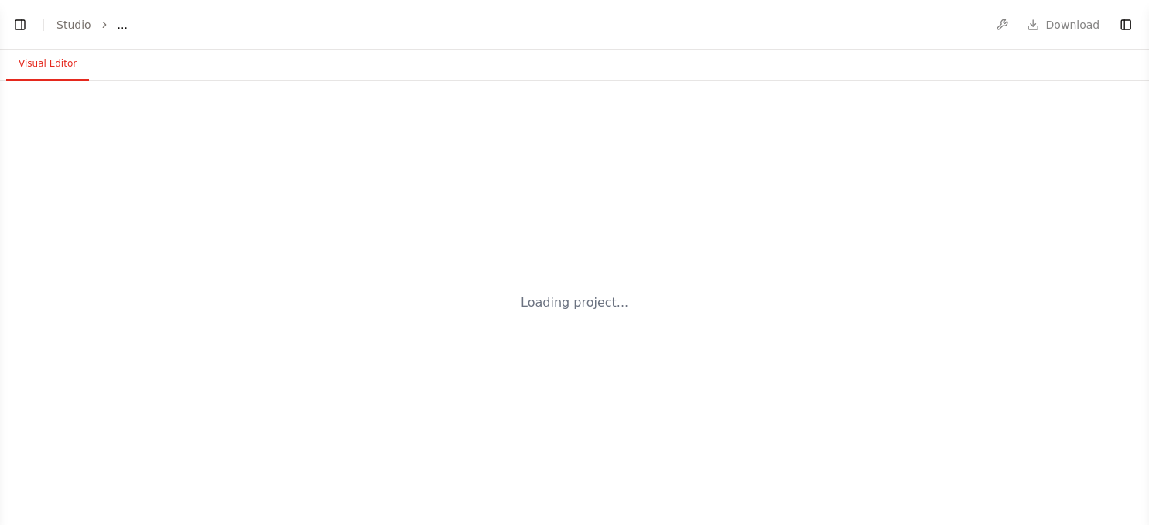
select select "****"
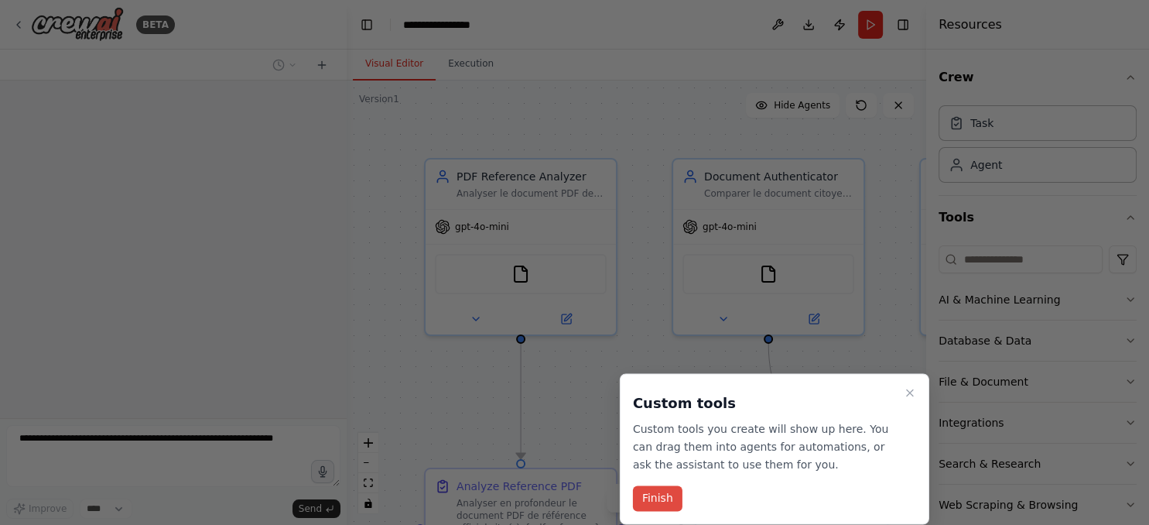
click at [663, 494] on button "Finish" at bounding box center [658, 499] width 50 height 26
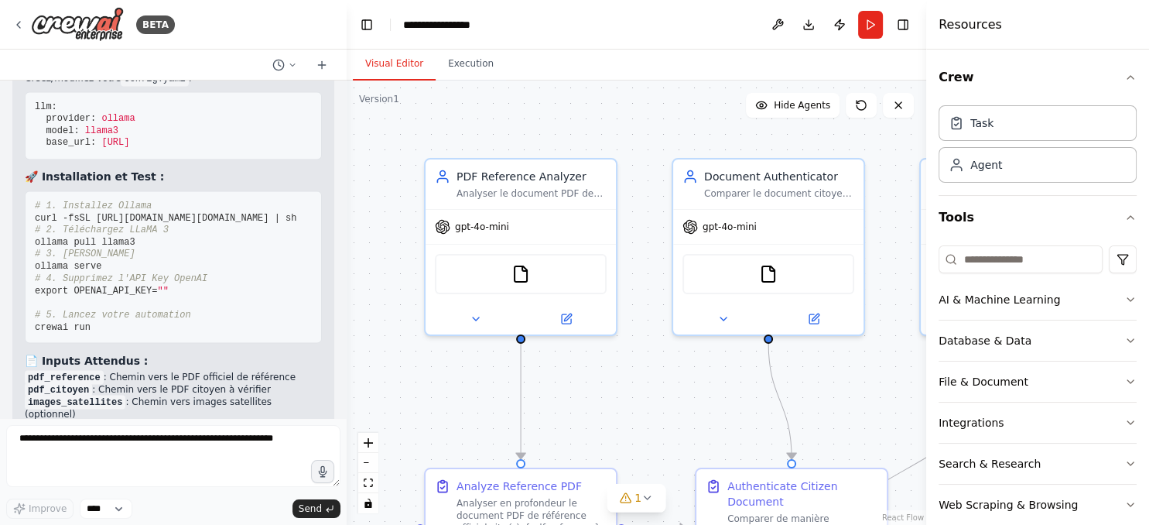
scroll to position [19945, 0]
click at [901, 16] on button "Toggle Right Sidebar" at bounding box center [903, 25] width 22 height 22
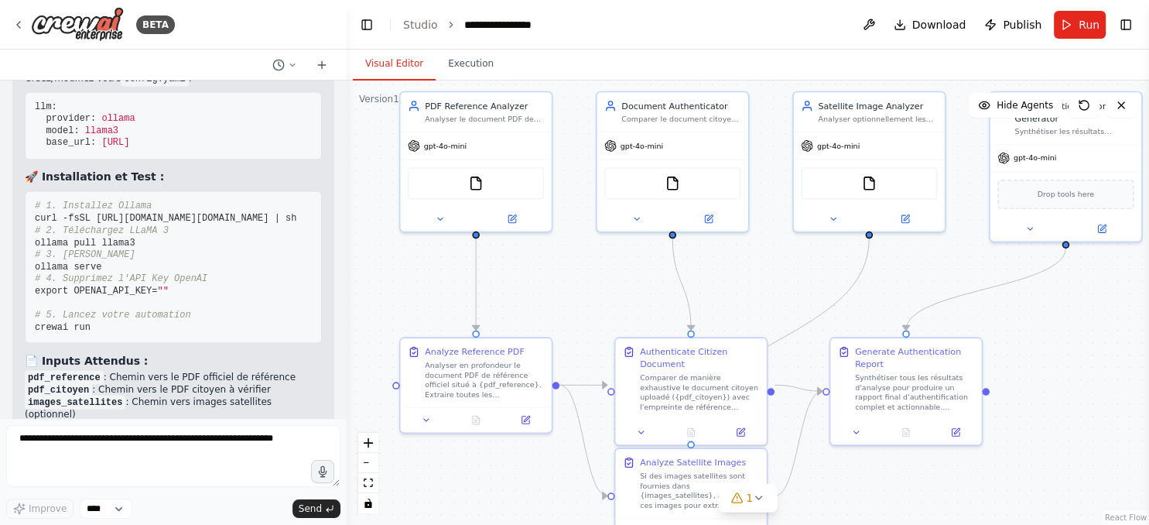
drag, startPoint x: 844, startPoint y: 369, endPoint x: 729, endPoint y: 259, distance: 159.2
click at [729, 259] on div ".deletable-edge-delete-btn { width: 20px; height: 20px; border: 0px solid #ffff…" at bounding box center [748, 302] width 802 height 444
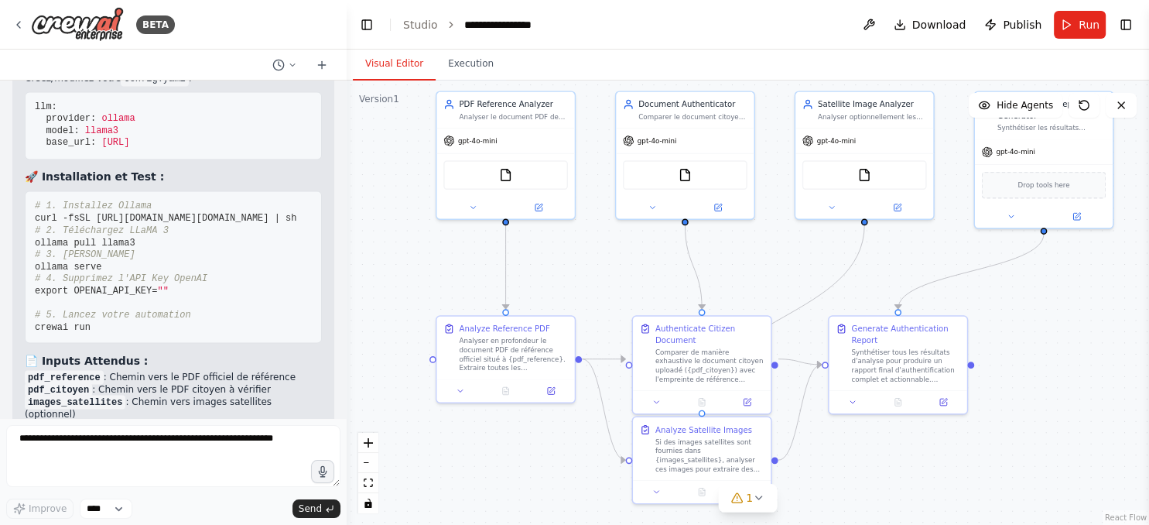
drag, startPoint x: 745, startPoint y: 329, endPoint x: 750, endPoint y: 306, distance: 23.8
click at [750, 306] on div ".deletable-edge-delete-btn { width: 20px; height: 20px; border: 0px solid #ffff…" at bounding box center [748, 302] width 802 height 444
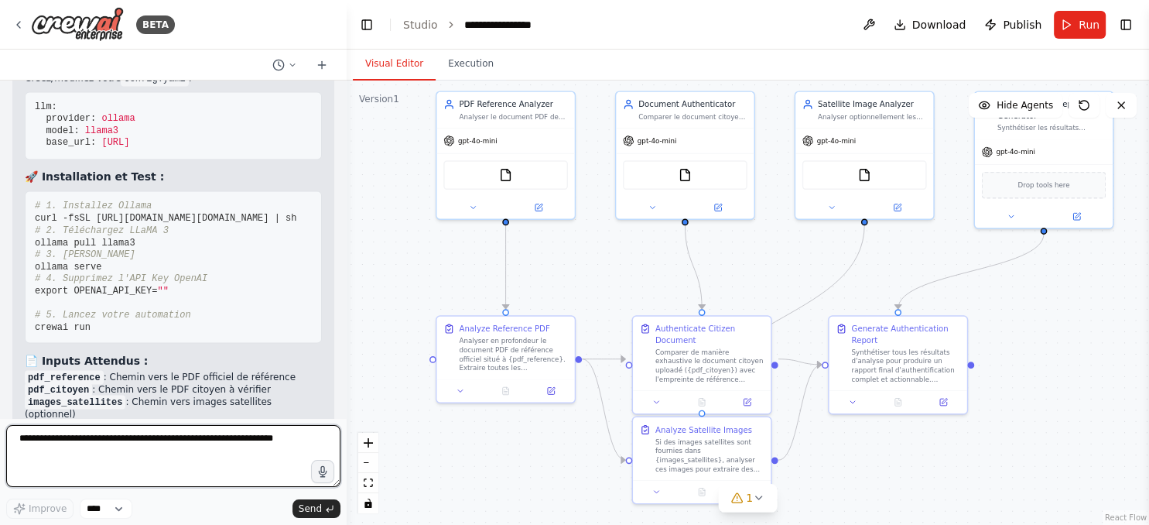
click at [193, 453] on textarea at bounding box center [173, 456] width 334 height 62
type textarea "**********"
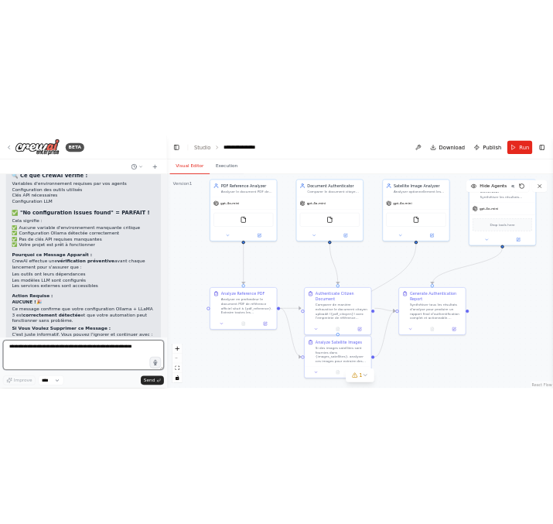
scroll to position [20672, 0]
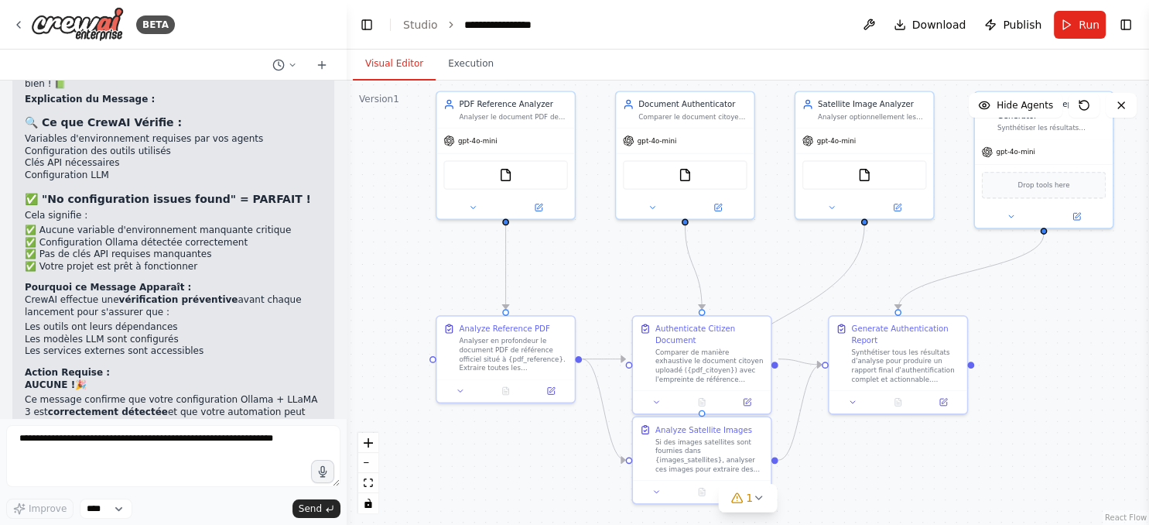
click at [1022, 311] on div ".deletable-edge-delete-btn { width: 20px; height: 20px; border: 0px solid #ffff…" at bounding box center [748, 302] width 802 height 444
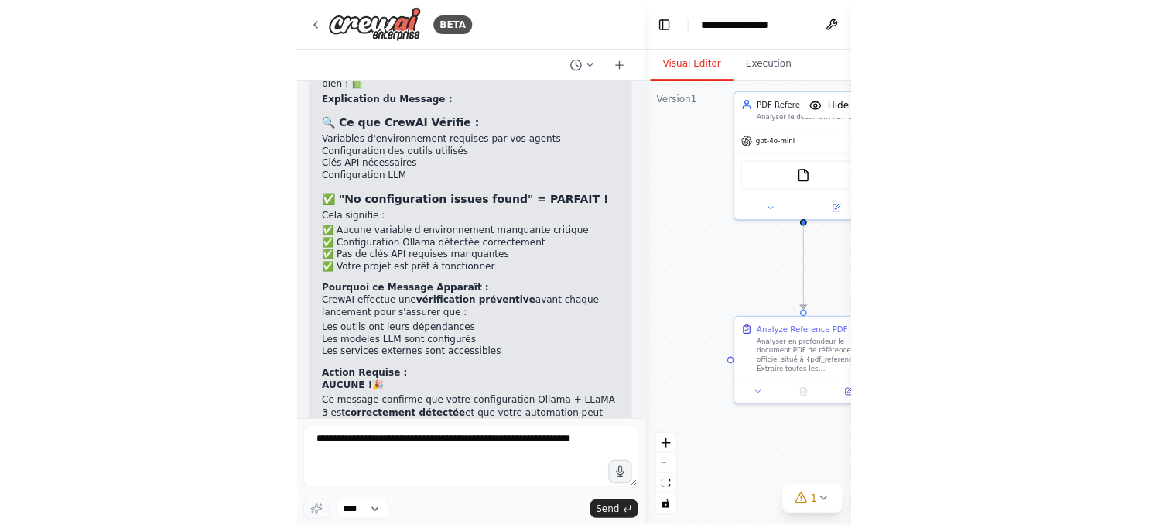
scroll to position [0, 0]
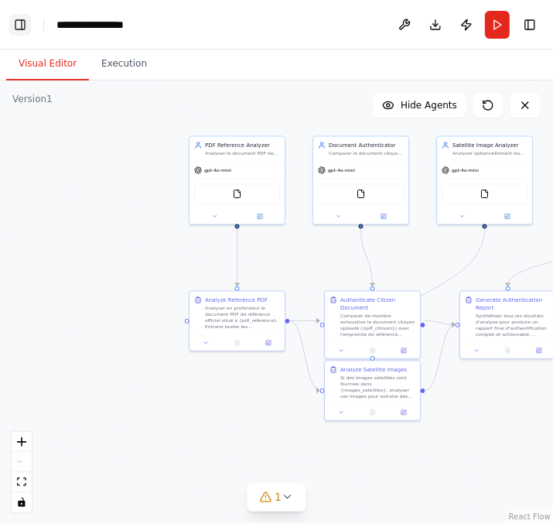
click at [23, 20] on button "Toggle Left Sidebar" at bounding box center [20, 25] width 22 height 22
click at [15, 19] on button "Toggle Left Sidebar" at bounding box center [20, 25] width 22 height 22
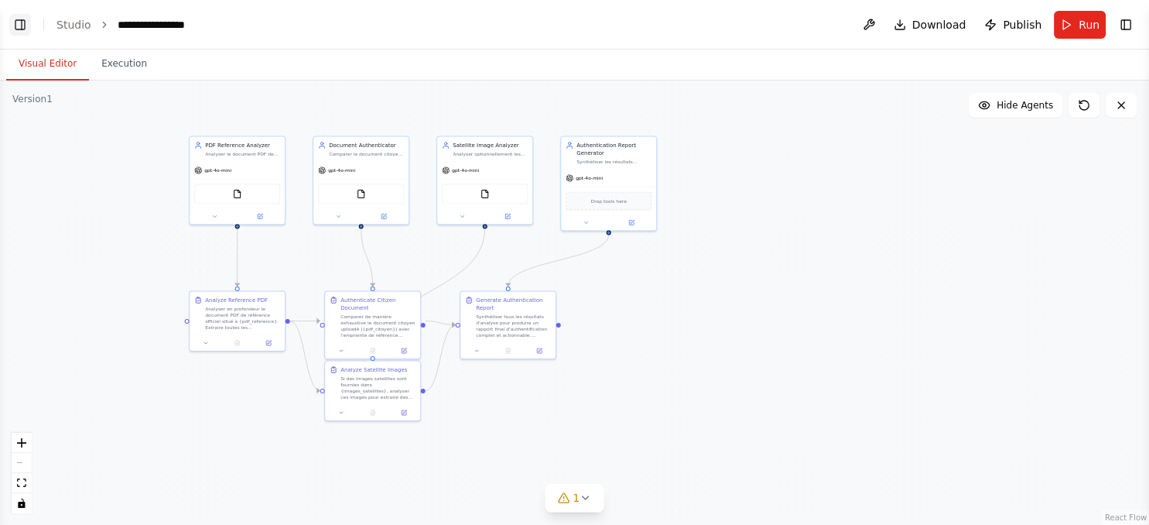
click at [20, 28] on button "Toggle Left Sidebar" at bounding box center [20, 25] width 22 height 22
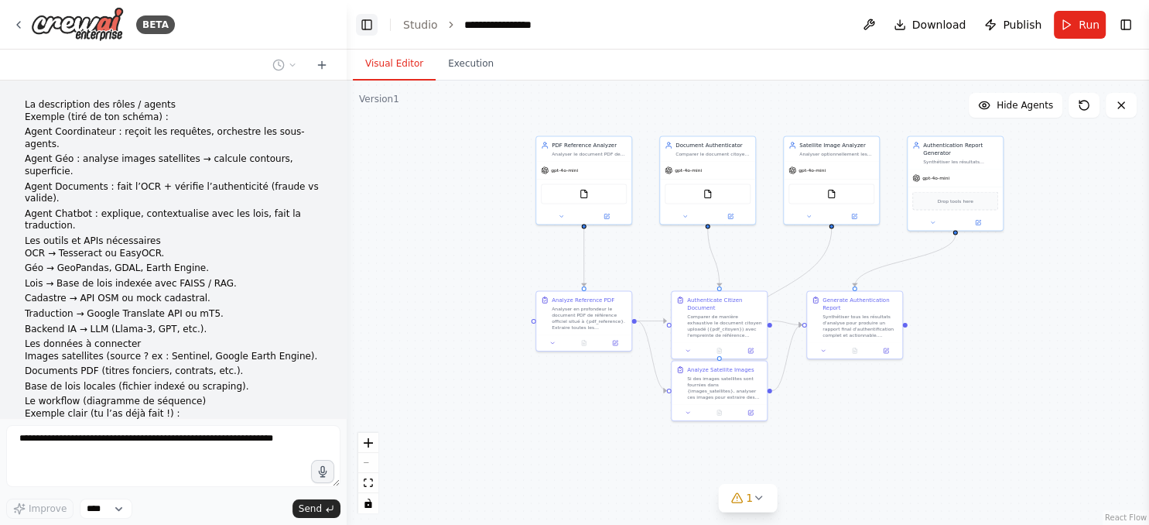
select select "****"
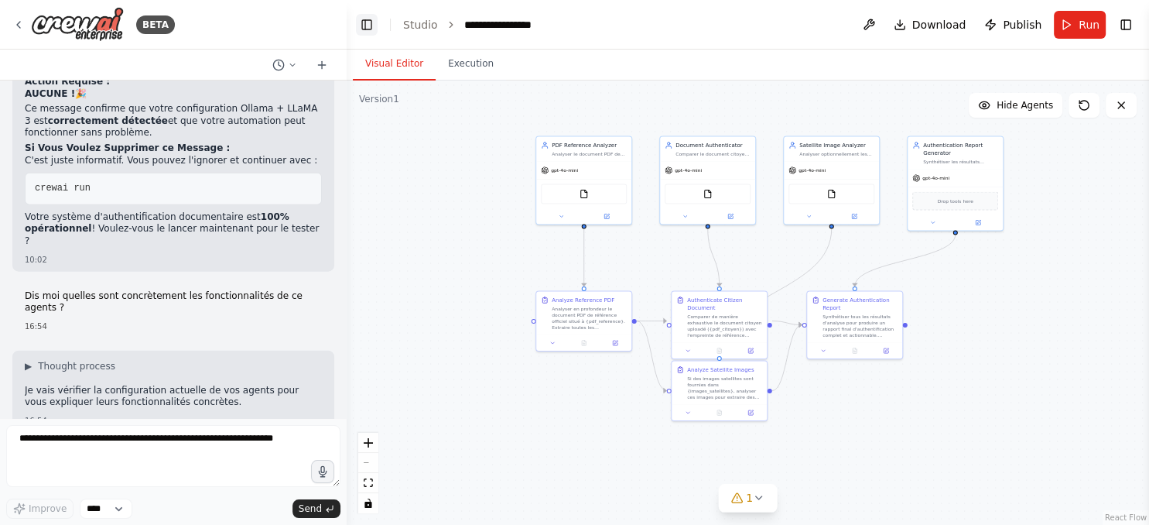
scroll to position [21000, 0]
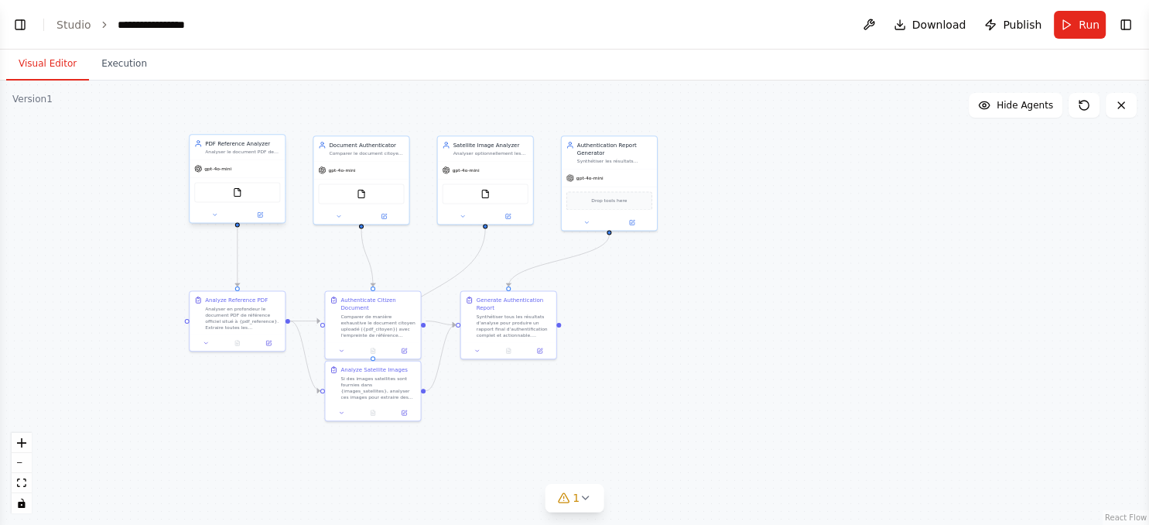
select select "****"
click at [23, 30] on button "Toggle Left Sidebar" at bounding box center [20, 25] width 22 height 22
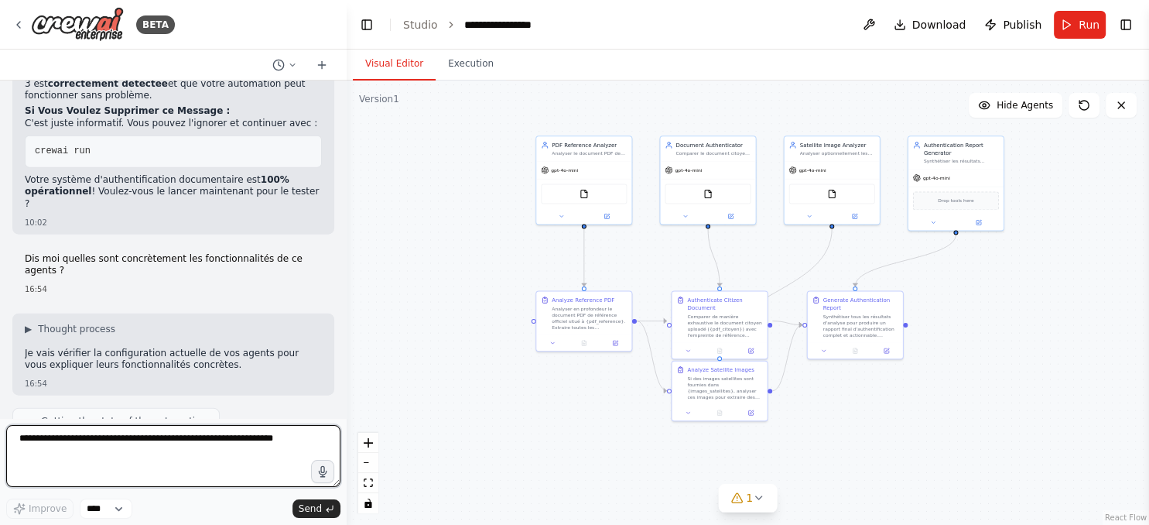
click at [115, 451] on textarea at bounding box center [173, 456] width 334 height 62
type textarea "*"
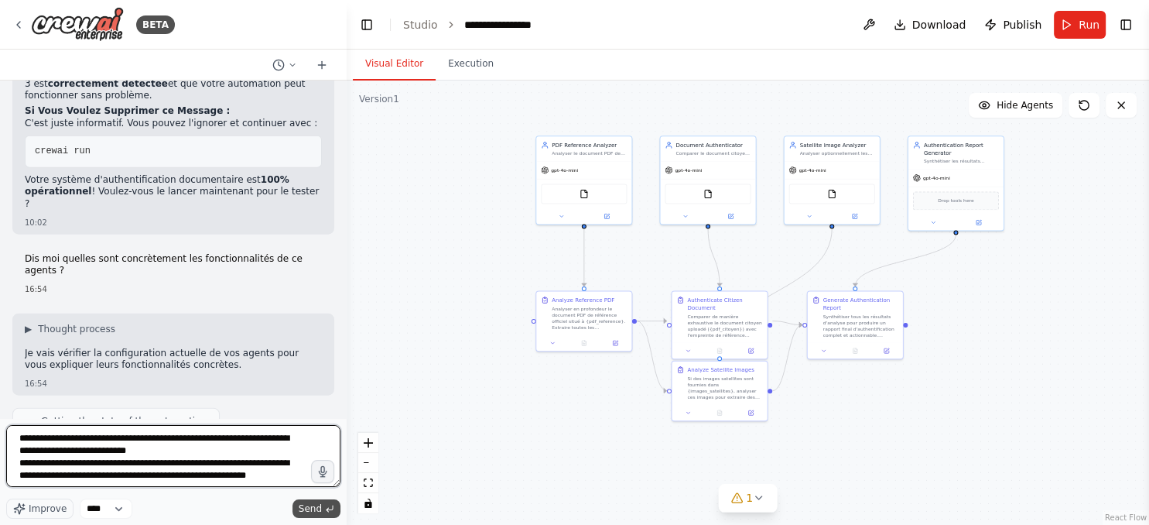
type textarea "**********"
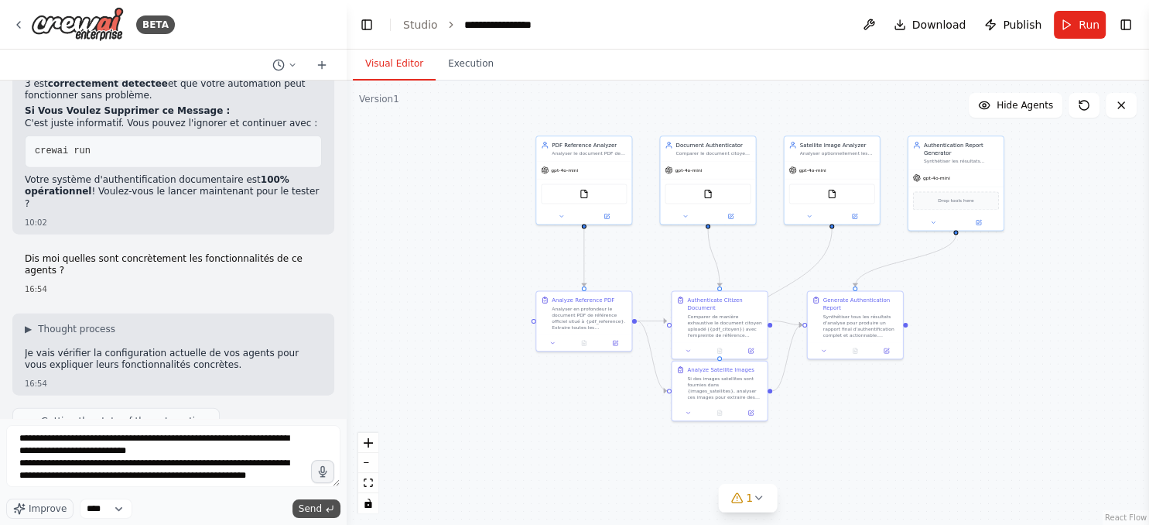
click at [301, 508] on button "Send" at bounding box center [316, 508] width 48 height 19
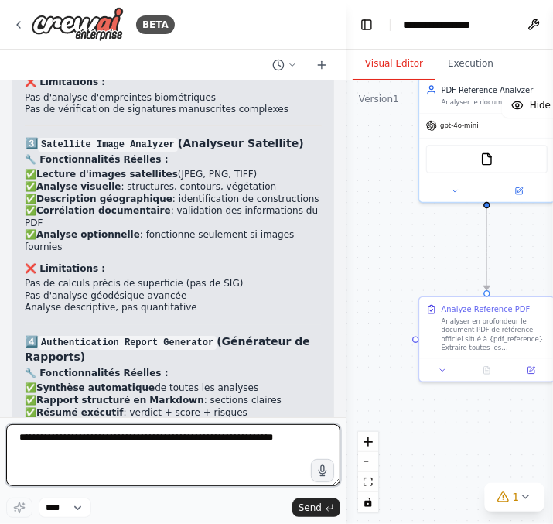
scroll to position [0, 0]
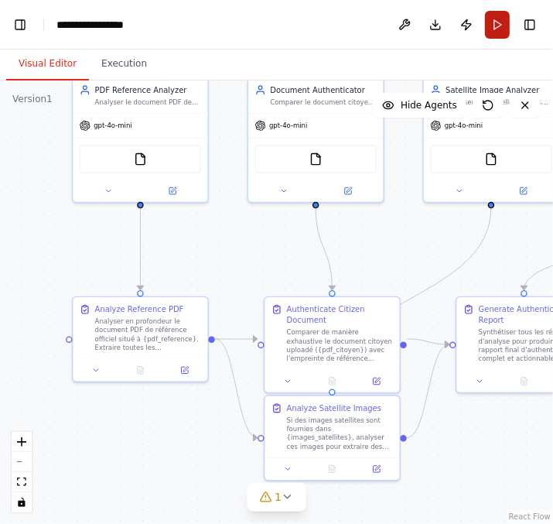
click at [499, 29] on button "Run" at bounding box center [497, 25] width 25 height 28
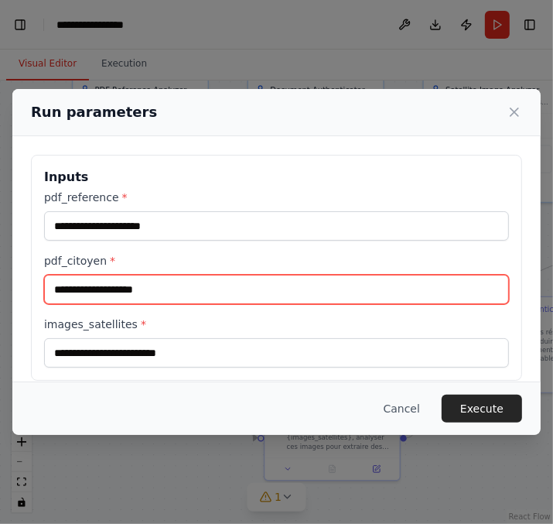
click at [125, 284] on input "pdf_citoyen *" at bounding box center [276, 289] width 465 height 29
click at [223, 285] on input "pdf_citoyen *" at bounding box center [276, 289] width 465 height 29
click at [296, 295] on input "pdf_citoyen *" at bounding box center [276, 289] width 465 height 29
paste input "**********"
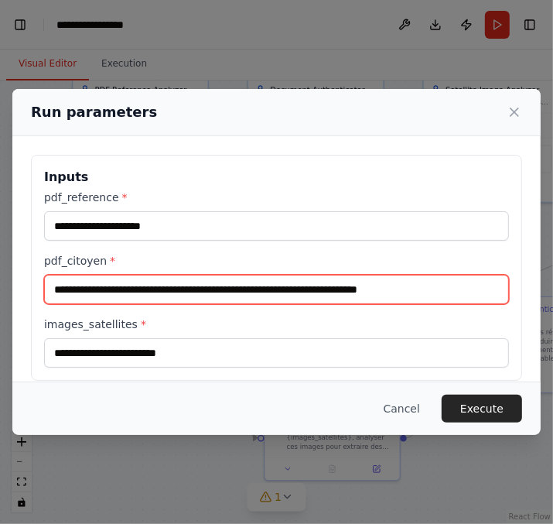
drag, startPoint x: 52, startPoint y: 293, endPoint x: 280, endPoint y: 292, distance: 228.2
click at [280, 292] on input "**********" at bounding box center [276, 289] width 465 height 29
type input "**********"
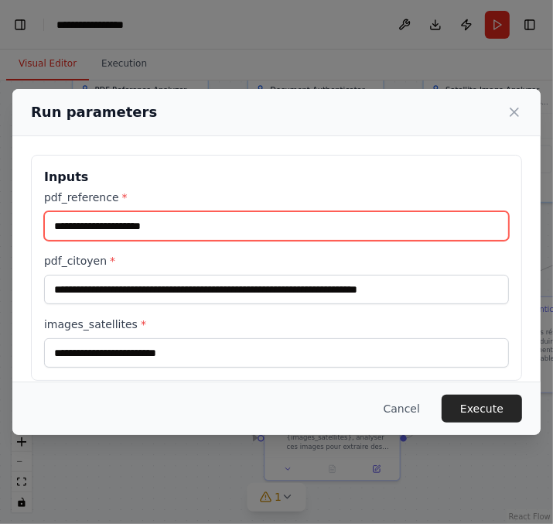
click at [215, 220] on input "pdf_reference *" at bounding box center [276, 225] width 465 height 29
paste input "**********"
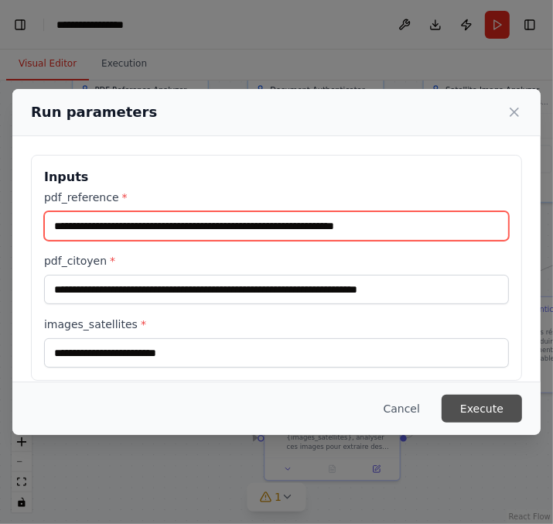
type input "**********"
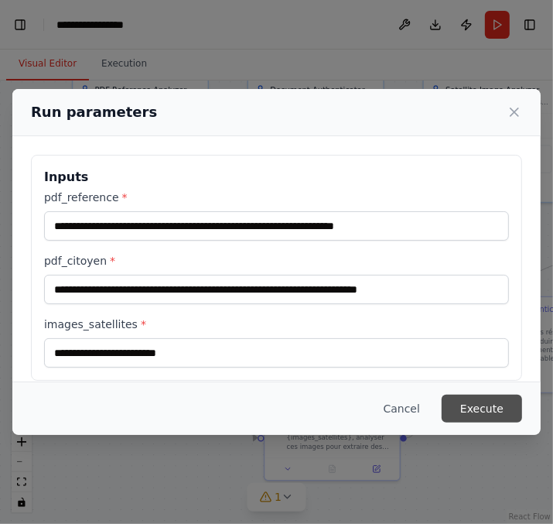
click at [482, 406] on button "Execute" at bounding box center [482, 409] width 80 height 28
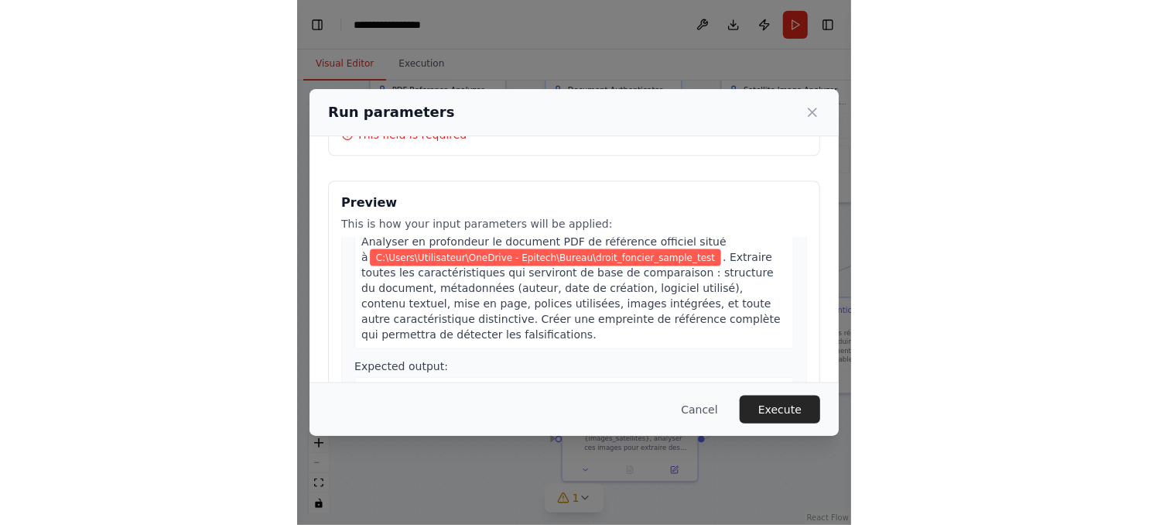
scroll to position [158, 0]
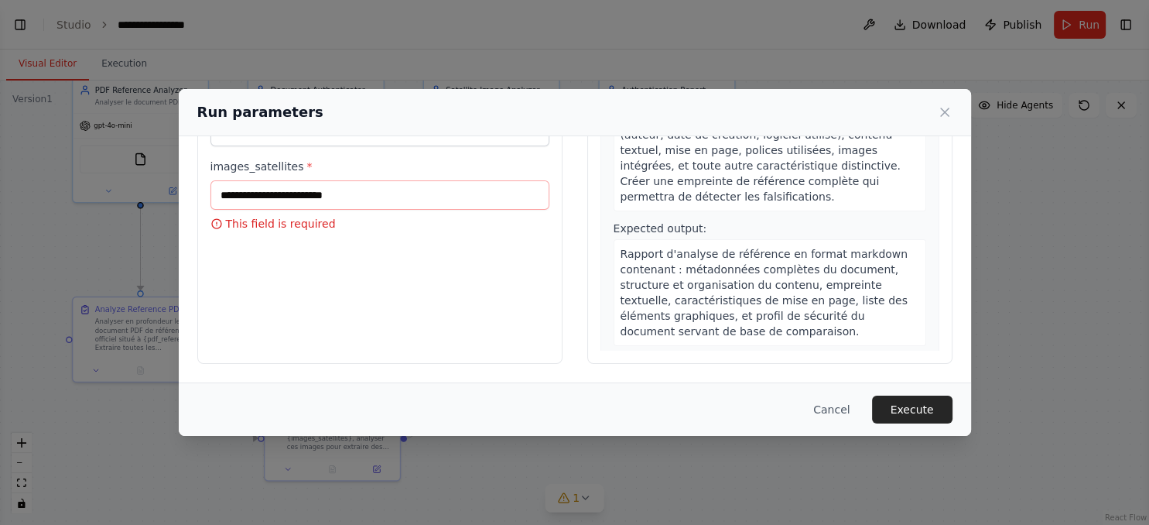
select select "****"
click at [325, 197] on input "images_satellites *" at bounding box center [379, 194] width 339 height 29
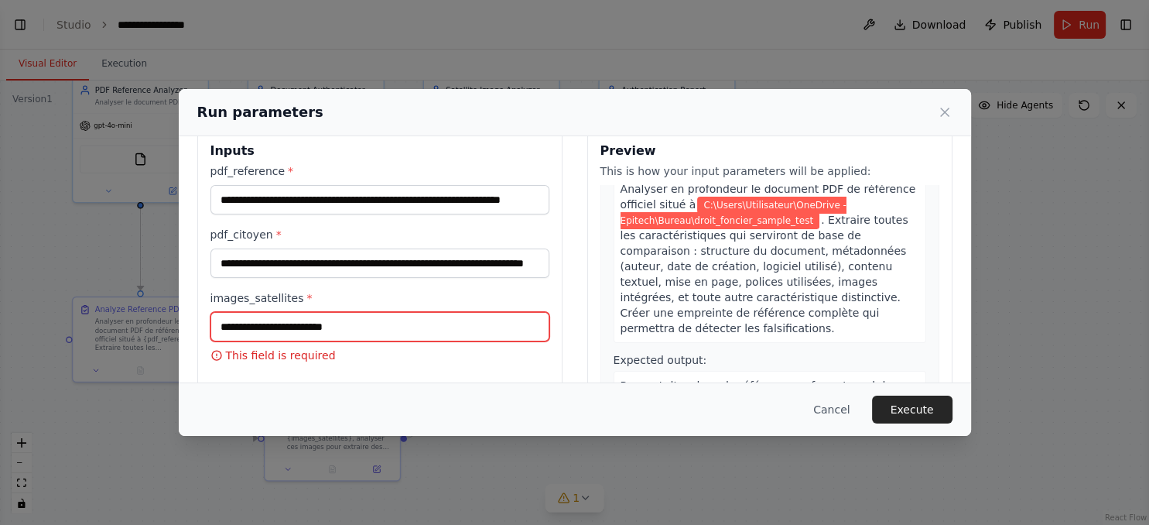
scroll to position [84, 0]
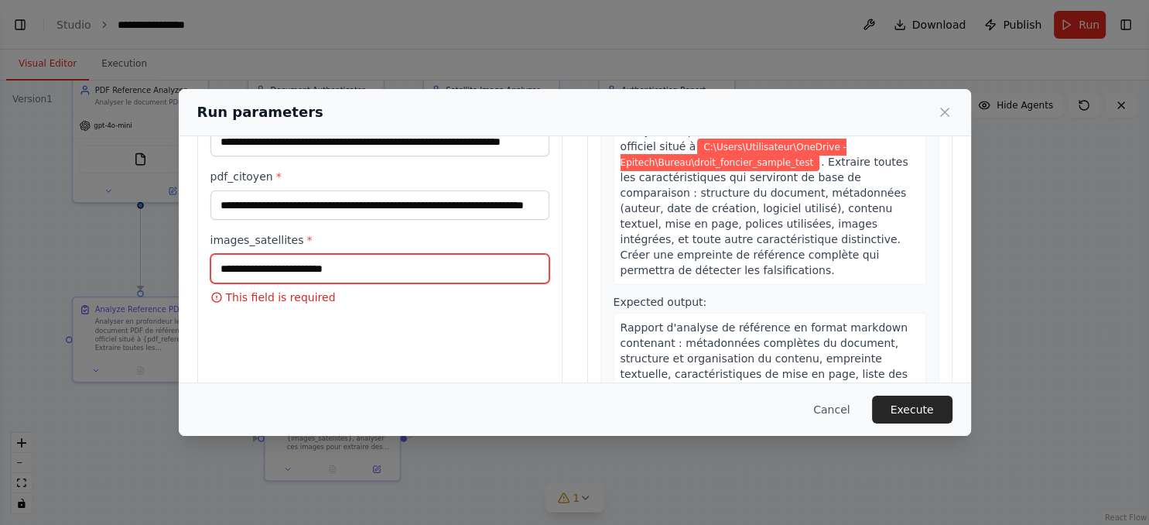
paste input "**********"
type input "**********"
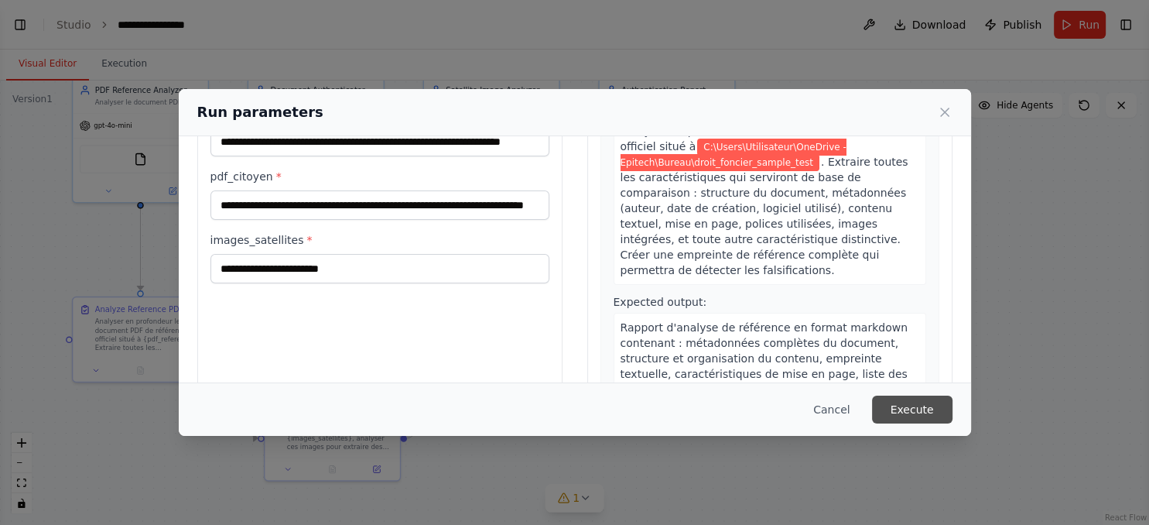
click at [896, 407] on button "Execute" at bounding box center [912, 409] width 80 height 28
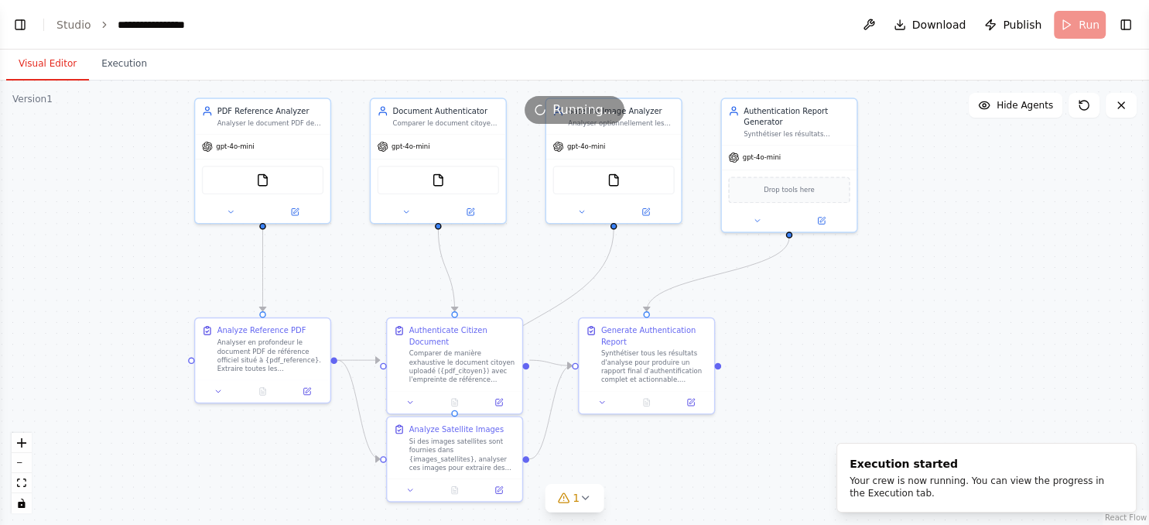
drag, startPoint x: 361, startPoint y: 253, endPoint x: 483, endPoint y: 274, distance: 124.0
click at [483, 274] on div ".deletable-edge-delete-btn { width: 20px; height: 20px; border: 0px solid #ffff…" at bounding box center [574, 302] width 1149 height 444
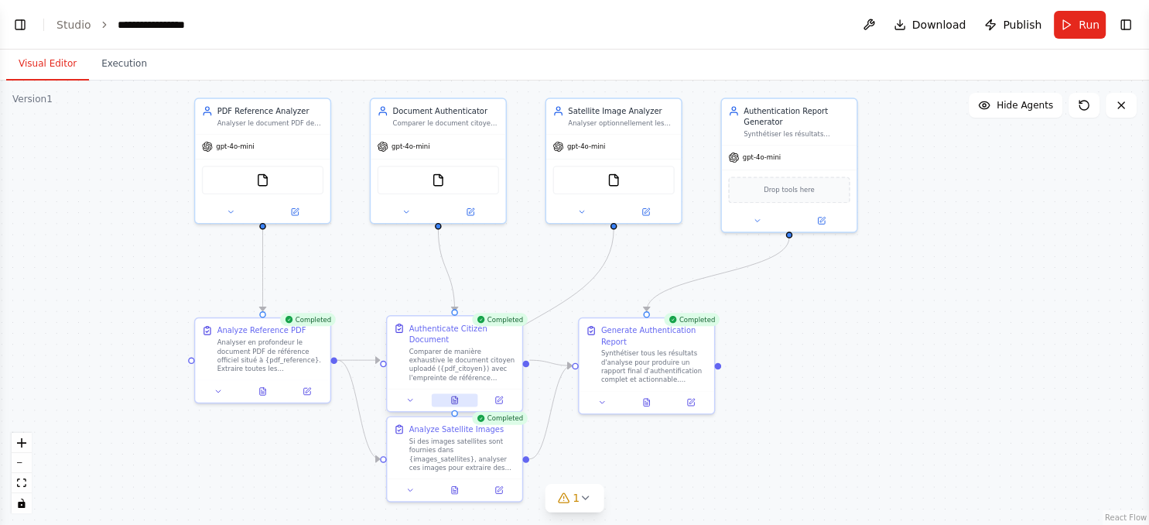
click at [460, 395] on button at bounding box center [455, 399] width 46 height 13
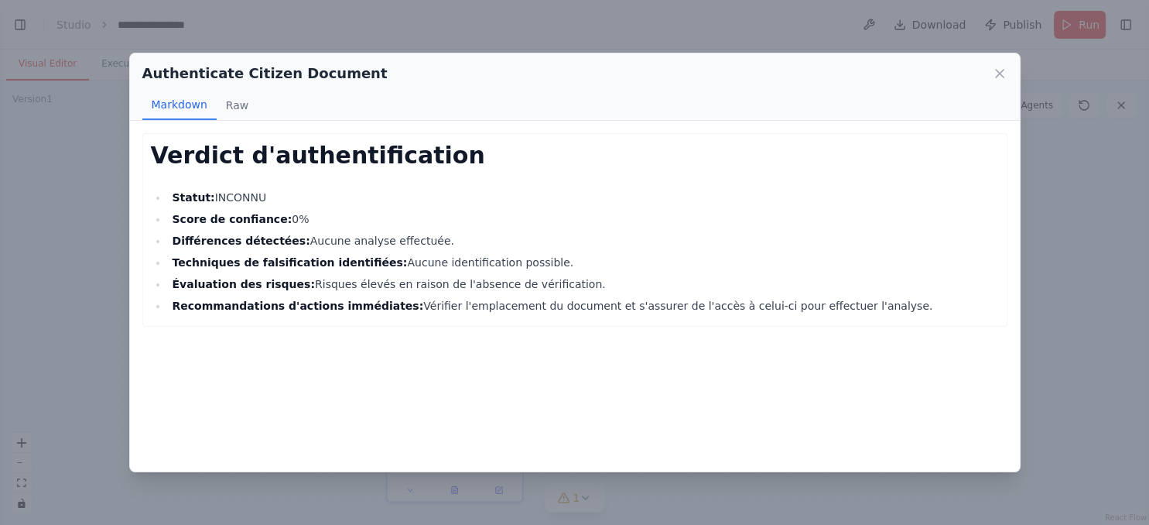
click at [987, 79] on div "Authenticate Citizen Document" at bounding box center [574, 74] width 865 height 22
click at [997, 73] on icon at bounding box center [999, 73] width 15 height 15
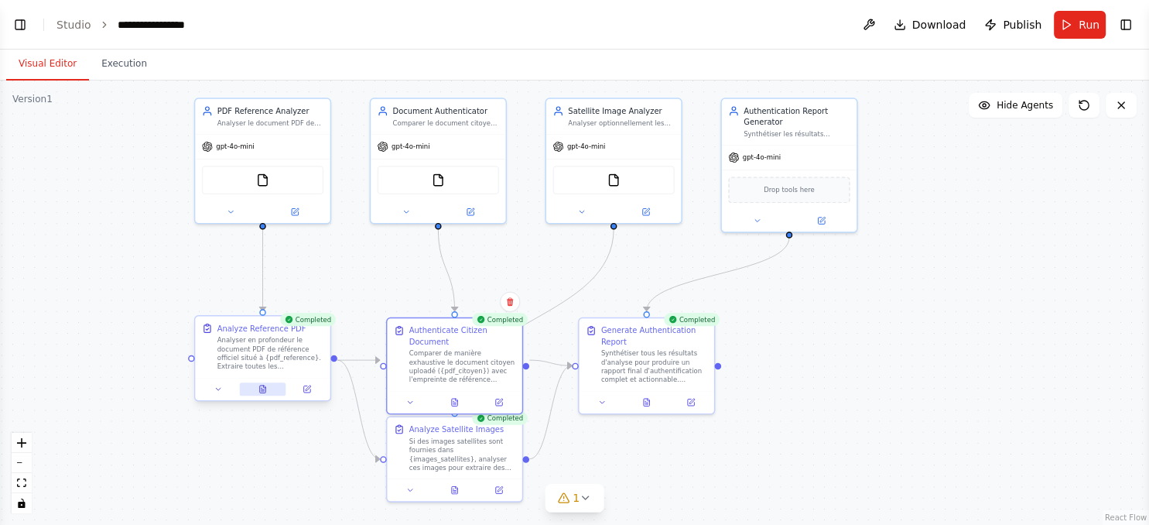
click at [265, 393] on button at bounding box center [262, 388] width 46 height 13
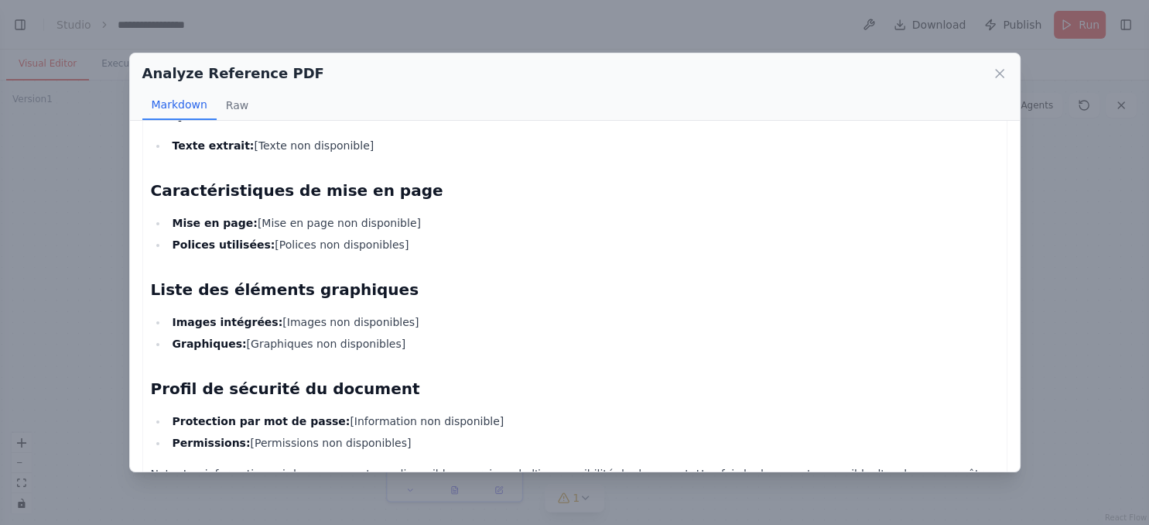
scroll to position [369, 0]
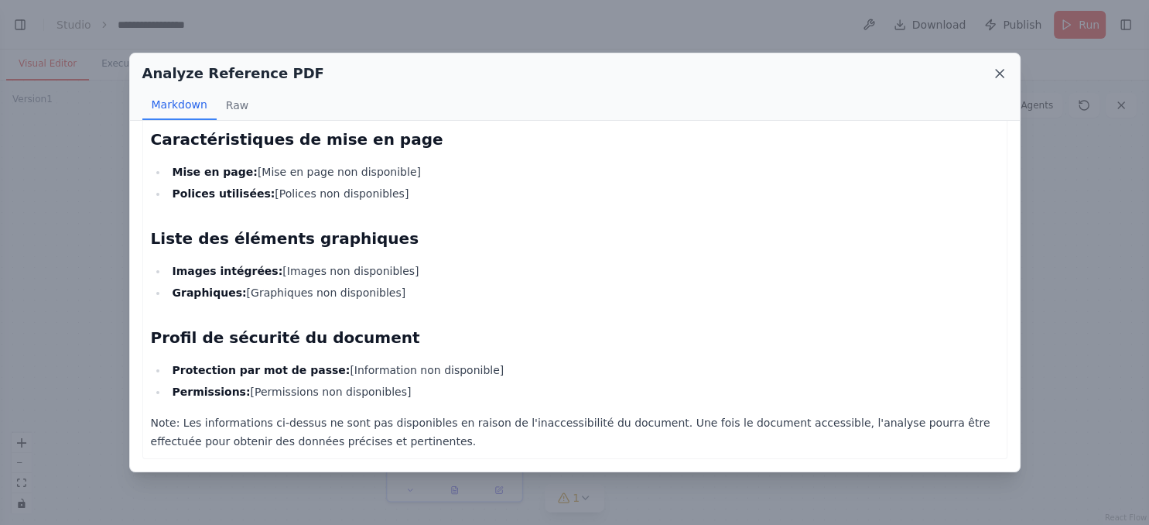
click at [999, 74] on icon at bounding box center [1000, 74] width 8 height 8
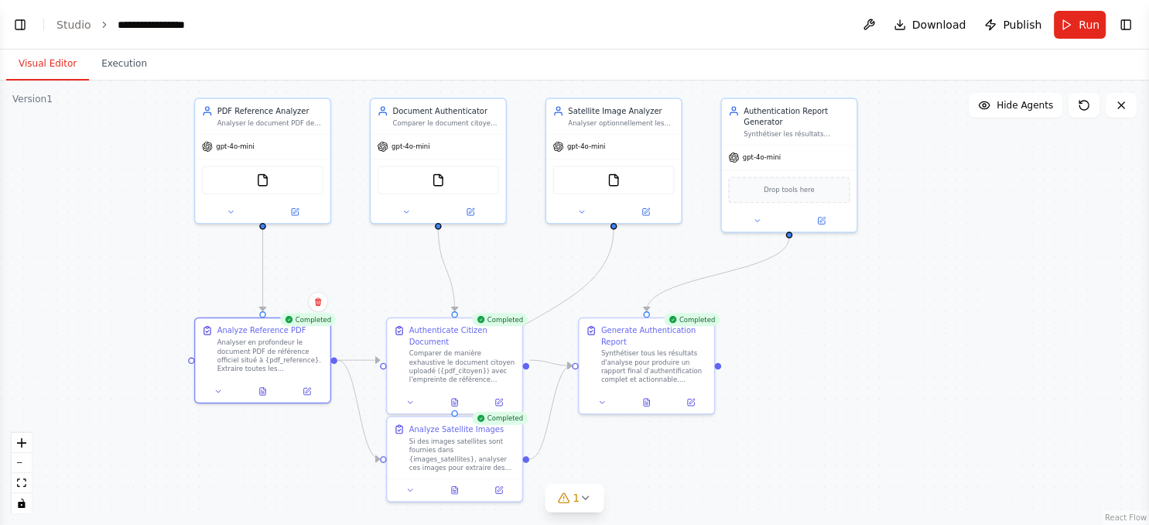
click at [644, 412] on div "Completed Generate Authentication Report Synthétiser tous les résultats d'analy…" at bounding box center [646, 365] width 137 height 97
click at [648, 402] on icon at bounding box center [647, 399] width 6 height 7
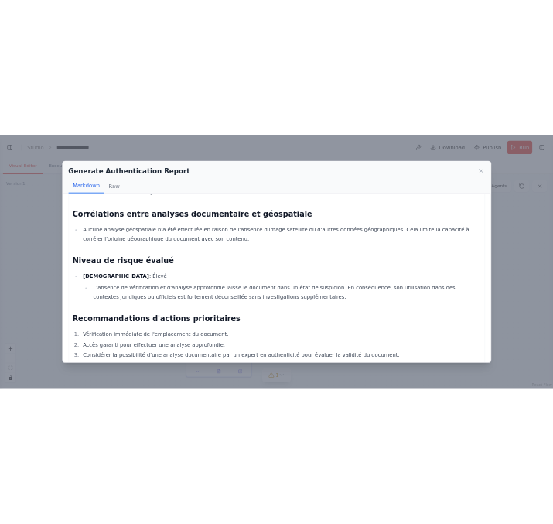
scroll to position [709, 0]
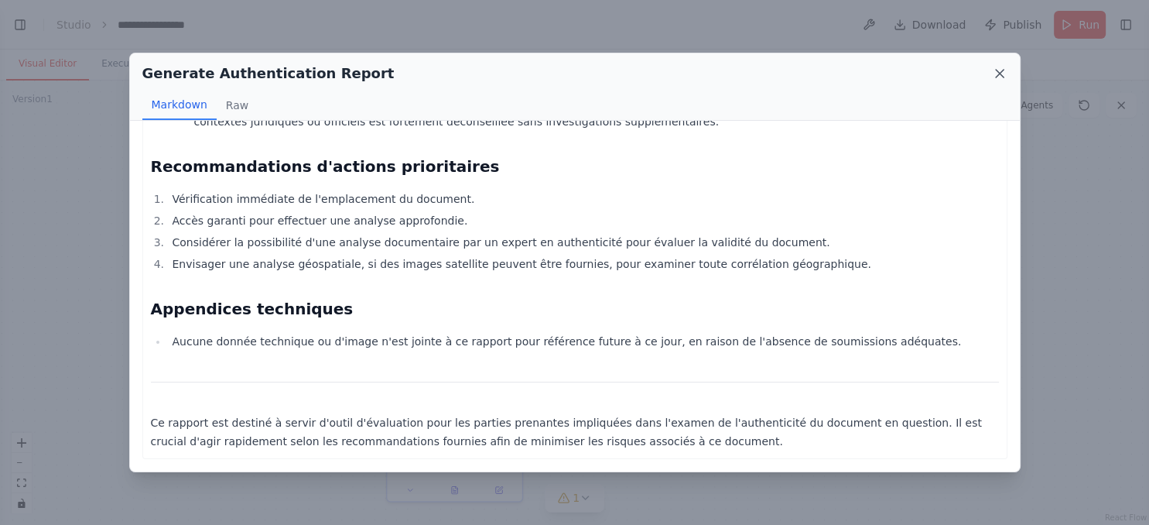
click at [1003, 73] on icon at bounding box center [999, 73] width 15 height 15
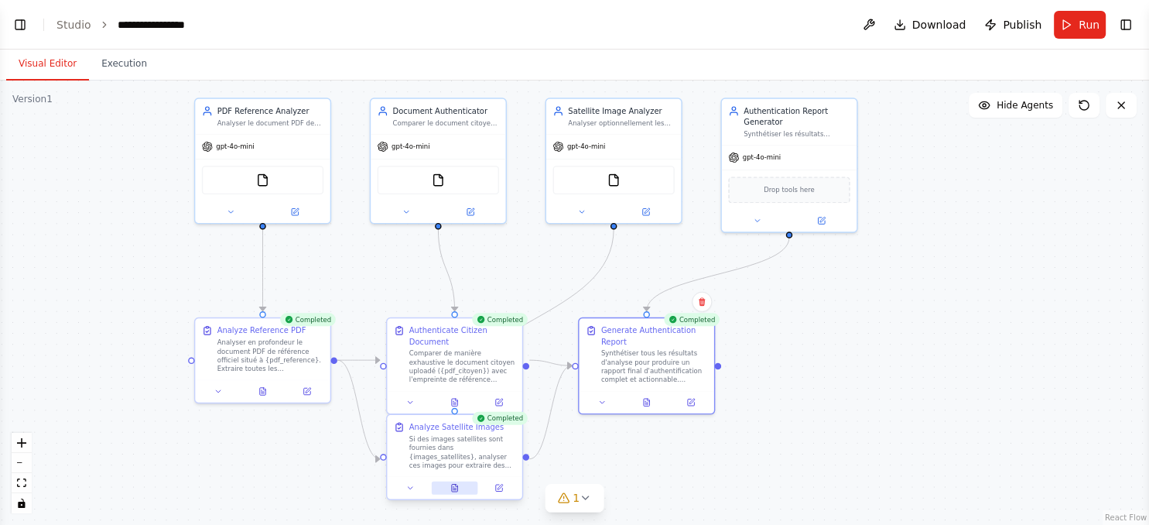
click at [450, 485] on icon at bounding box center [454, 488] width 9 height 9
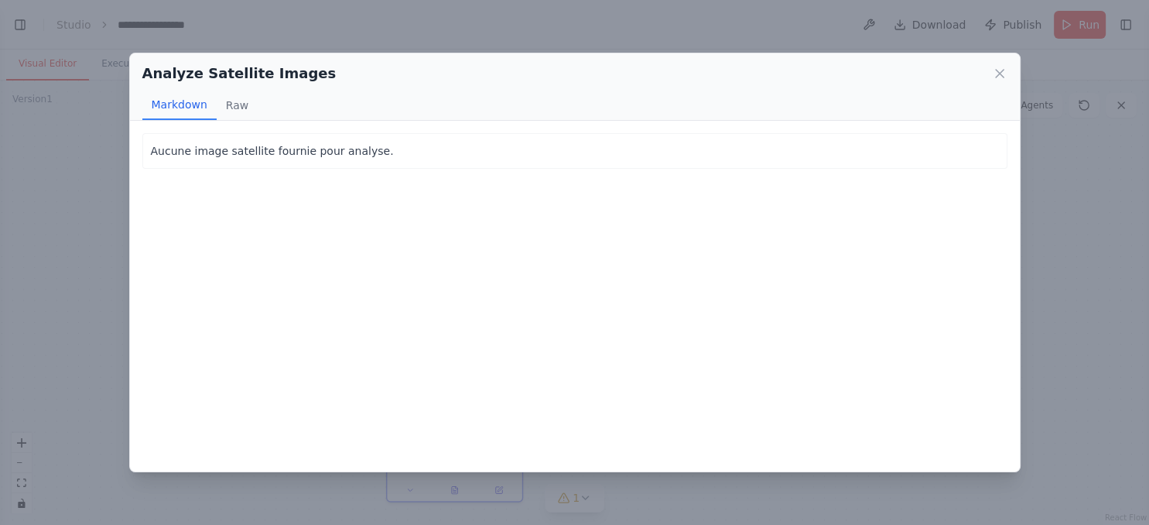
click at [992, 65] on div "Analyze Satellite Images" at bounding box center [574, 74] width 865 height 22
click at [998, 70] on icon at bounding box center [999, 73] width 15 height 15
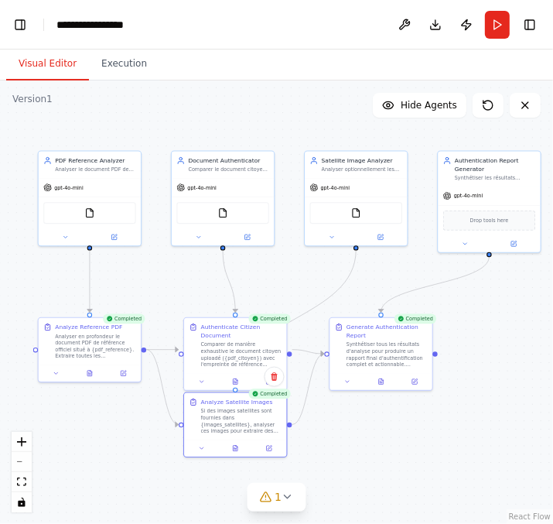
drag, startPoint x: 361, startPoint y: 237, endPoint x: 164, endPoint y: 256, distance: 197.5
click at [164, 256] on div ".deletable-edge-delete-btn { width: 20px; height: 20px; border: 0px solid #ffff…" at bounding box center [276, 301] width 553 height 443
click at [164, 267] on div ".deletable-edge-delete-btn { width: 20px; height: 20px; border: 0px solid #ffff…" at bounding box center [276, 301] width 553 height 443
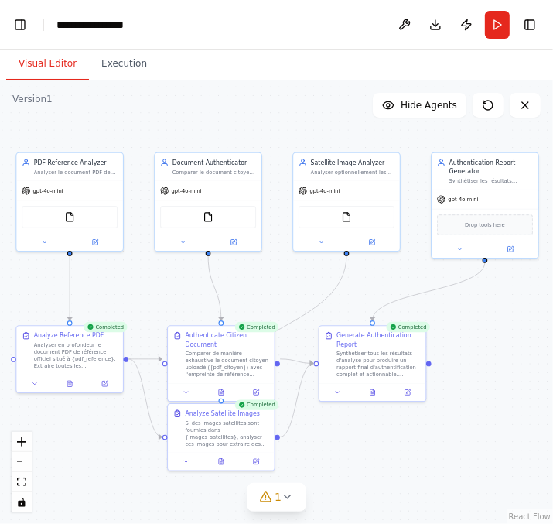
drag, startPoint x: 164, startPoint y: 267, endPoint x: 147, endPoint y: 273, distance: 18.1
click at [147, 273] on div ".deletable-edge-delete-btn { width: 20px; height: 20px; border: 0px solid #ffff…" at bounding box center [276, 301] width 553 height 443
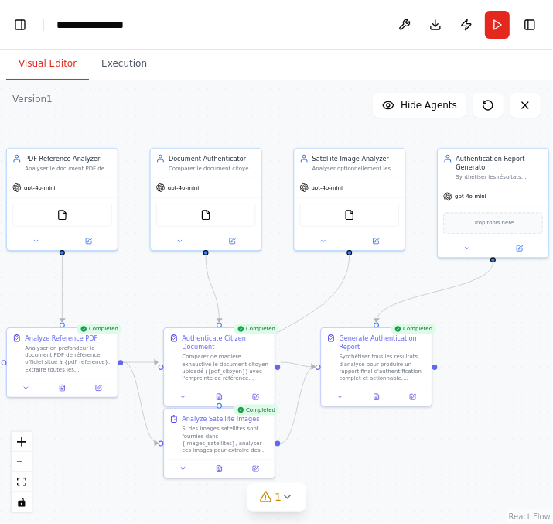
click at [142, 273] on div ".deletable-edge-delete-btn { width: 20px; height: 20px; border: 0px solid #ffff…" at bounding box center [276, 301] width 553 height 443
